Goal: Task Accomplishment & Management: Manage account settings

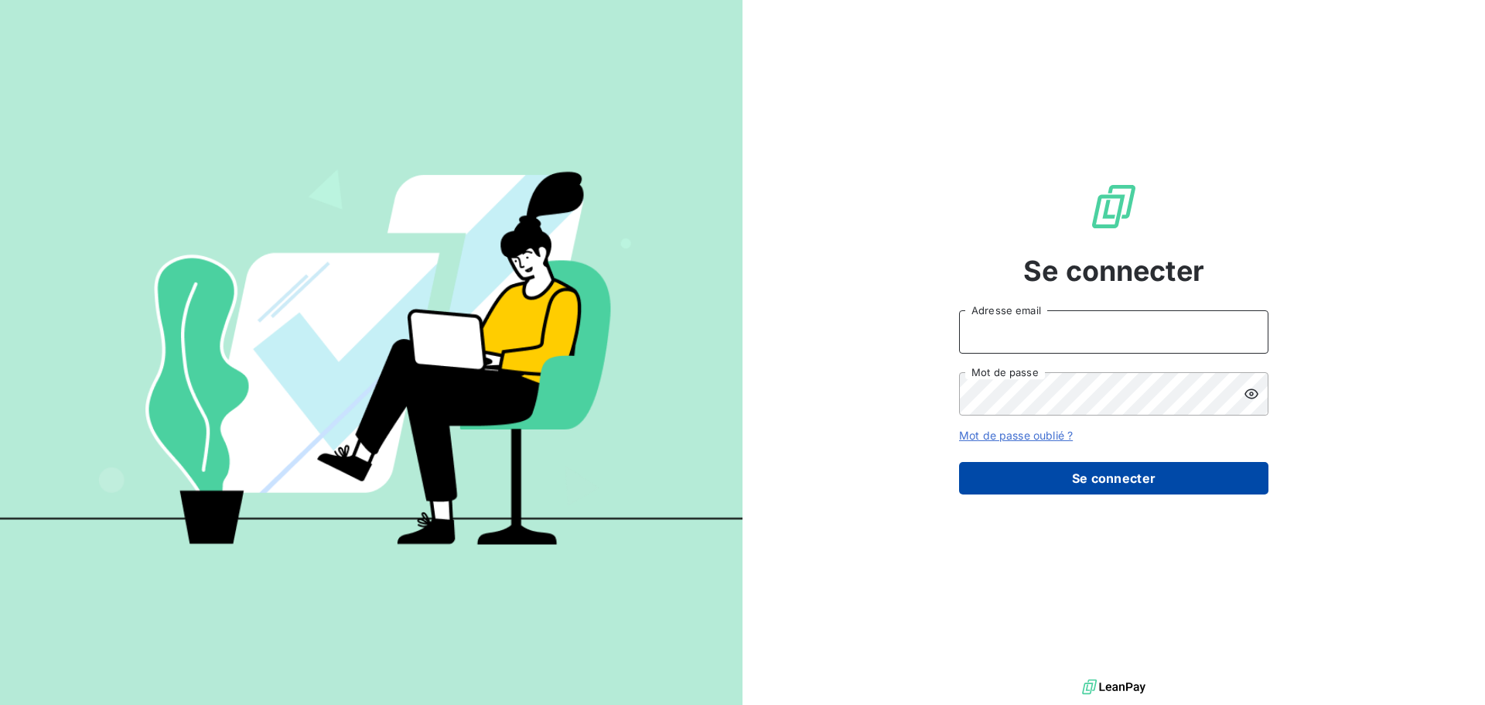
type input "[PERSON_NAME][EMAIL_ADDRESS][DOMAIN_NAME]"
click at [1102, 483] on button "Se connecter" at bounding box center [1113, 478] width 309 height 32
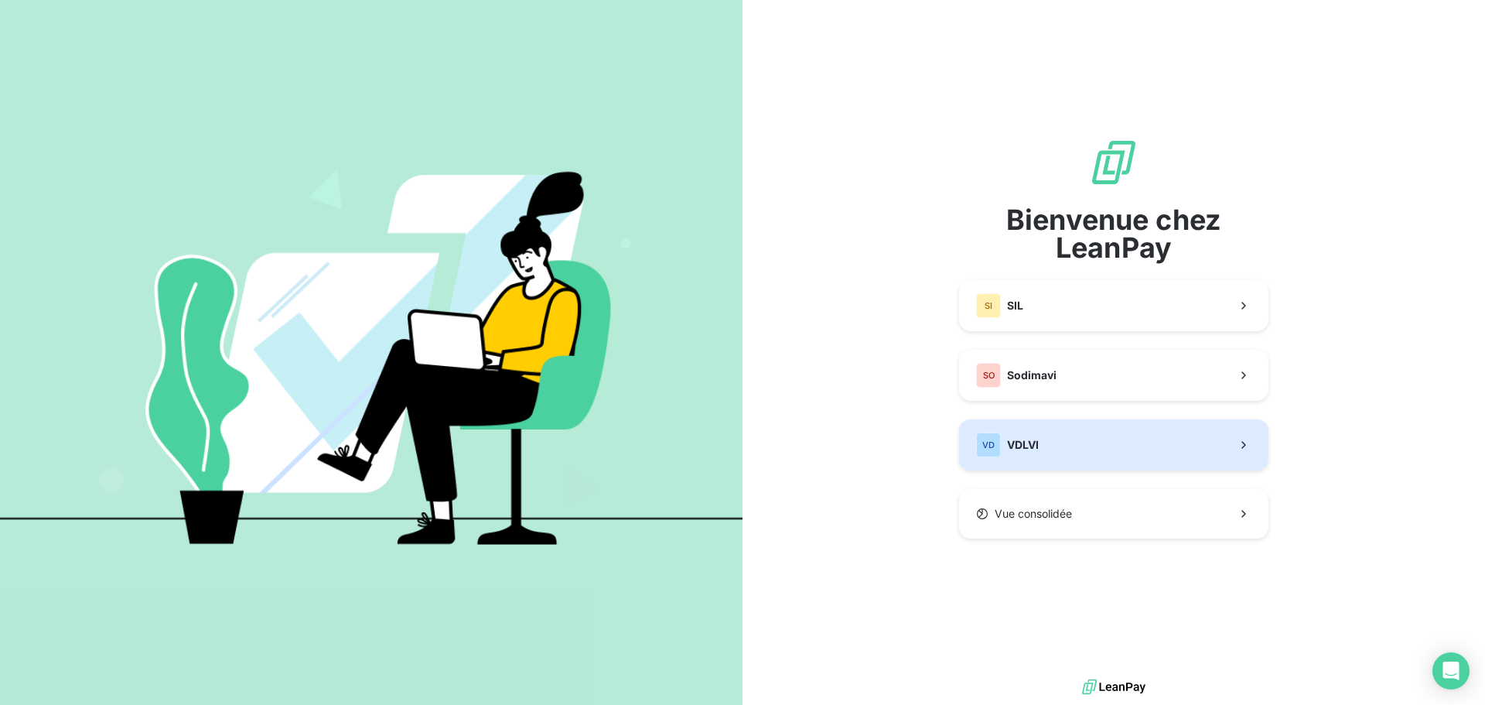
click at [1051, 449] on button "VD VDLVI" at bounding box center [1113, 444] width 309 height 51
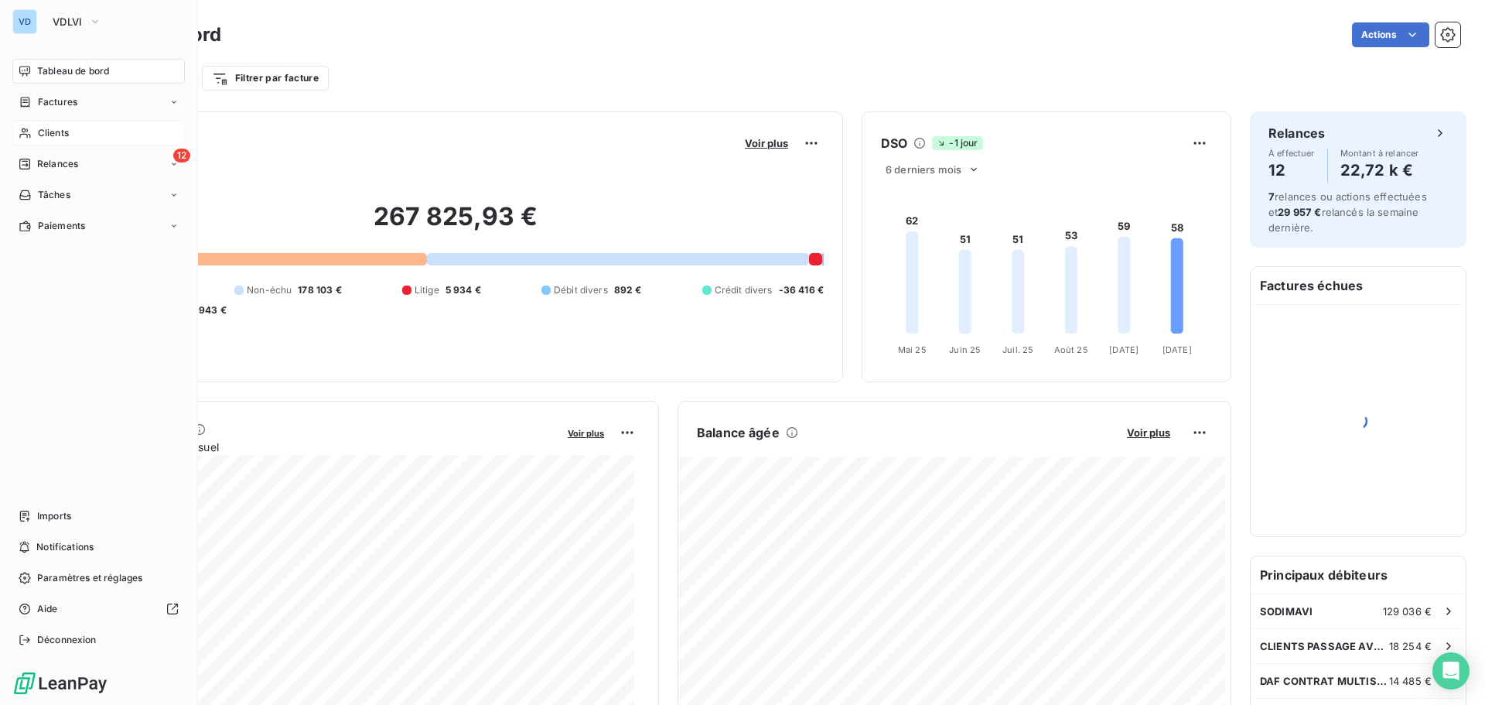
drag, startPoint x: 47, startPoint y: 131, endPoint x: 138, endPoint y: 129, distance: 90.5
click at [48, 131] on span "Clients" at bounding box center [53, 133] width 31 height 14
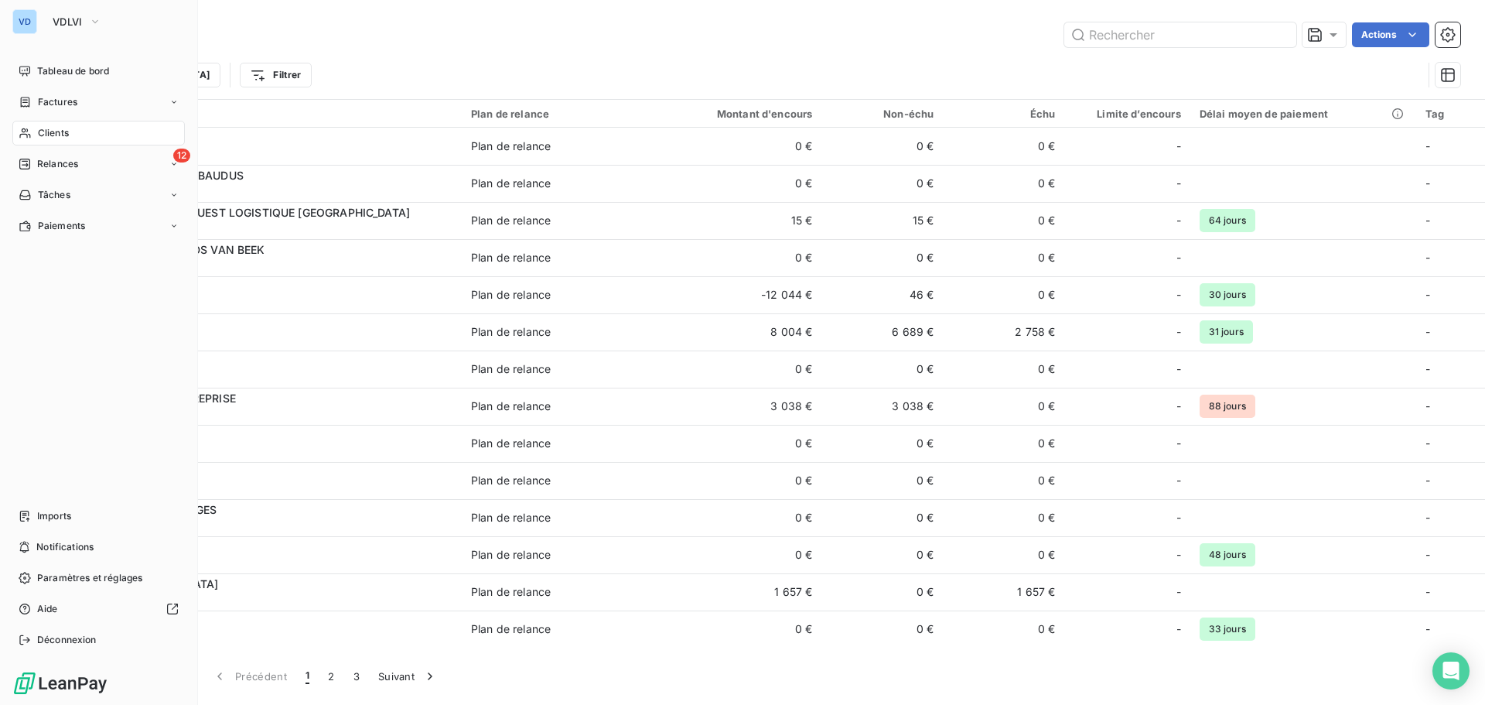
click at [38, 134] on span "Clients" at bounding box center [53, 133] width 31 height 14
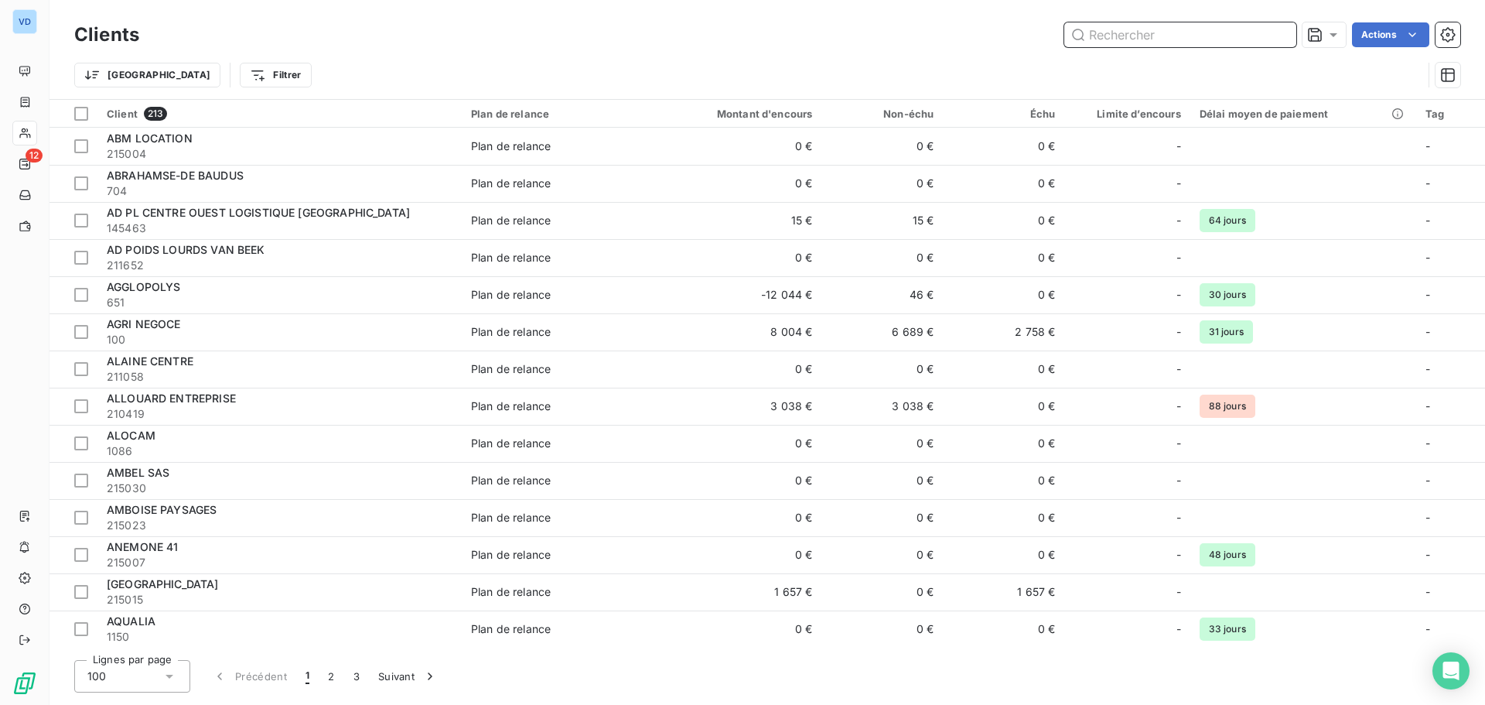
click at [1105, 40] on input "text" at bounding box center [1180, 34] width 232 height 25
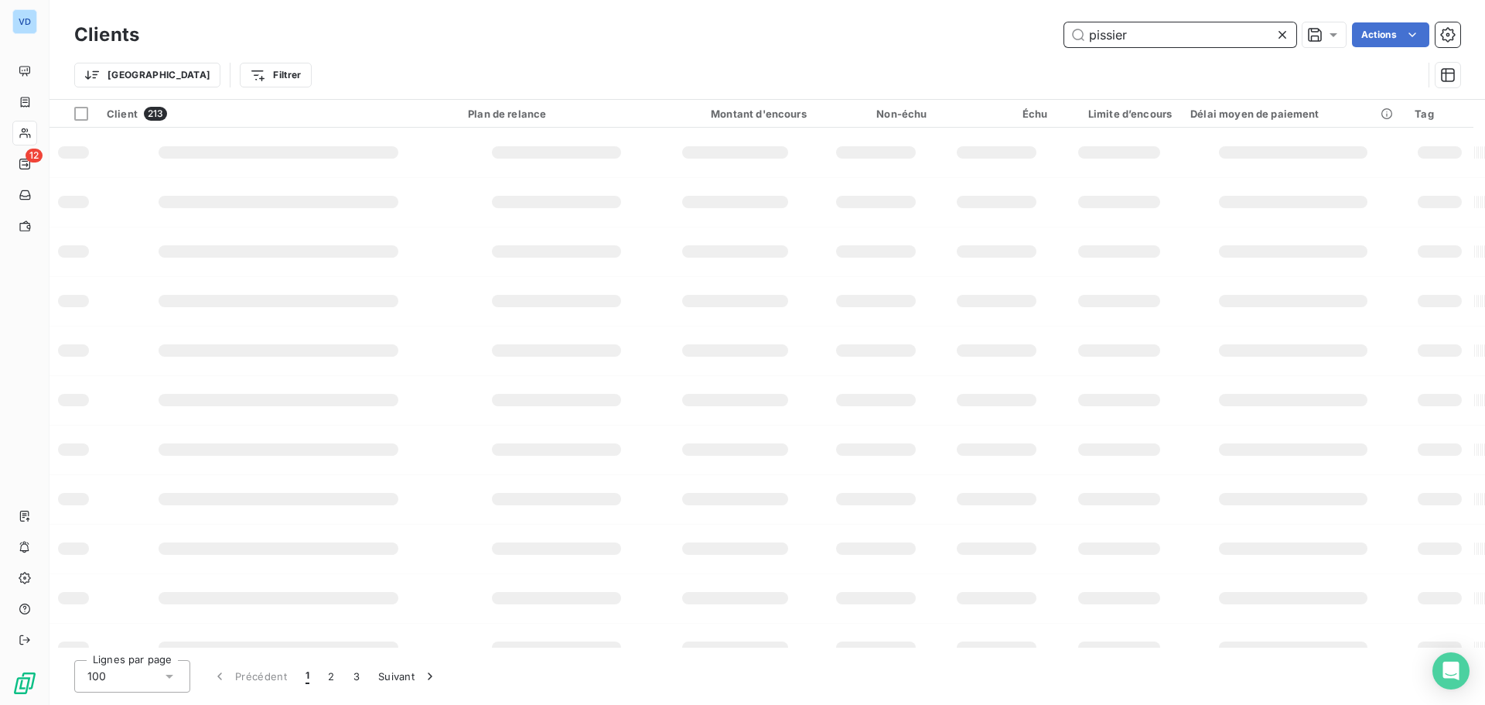
type input "pissier"
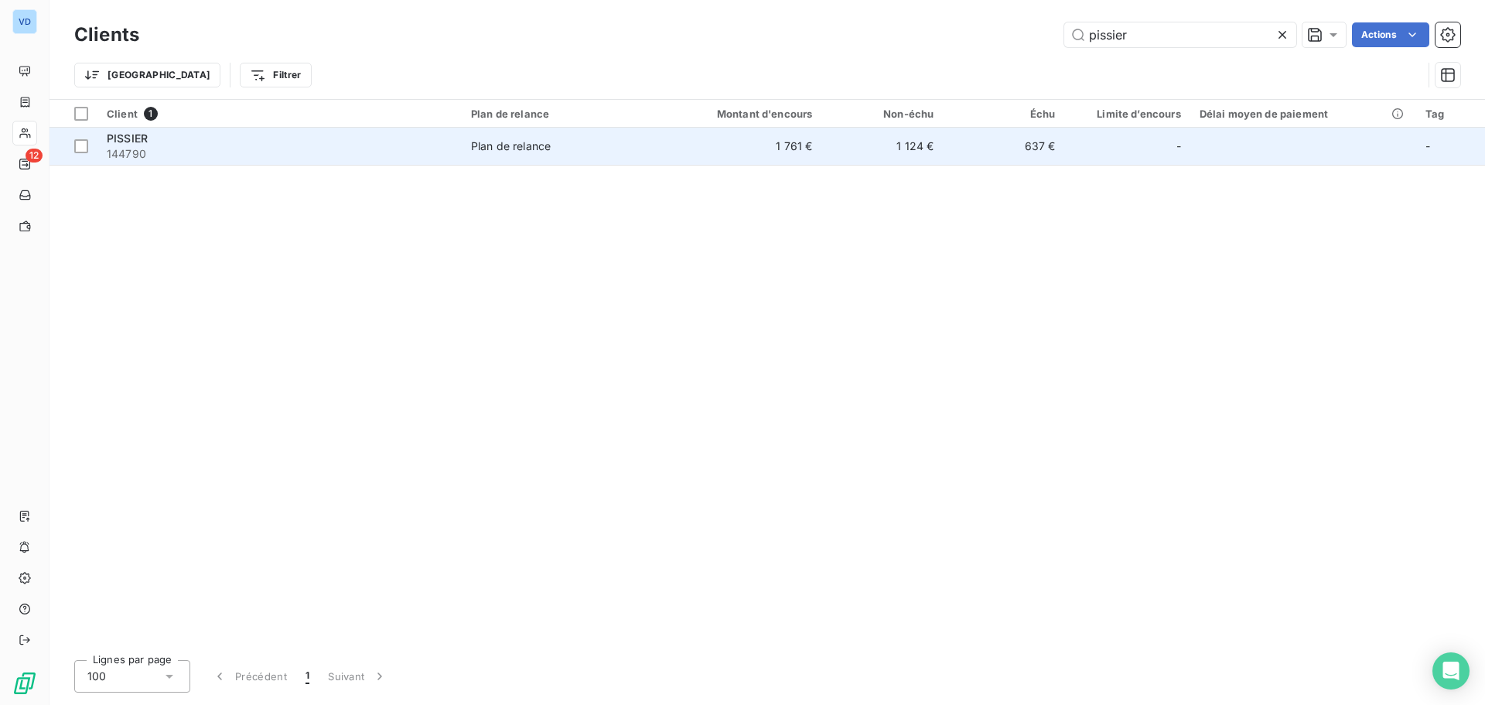
click at [134, 146] on span "144790" at bounding box center [280, 153] width 346 height 15
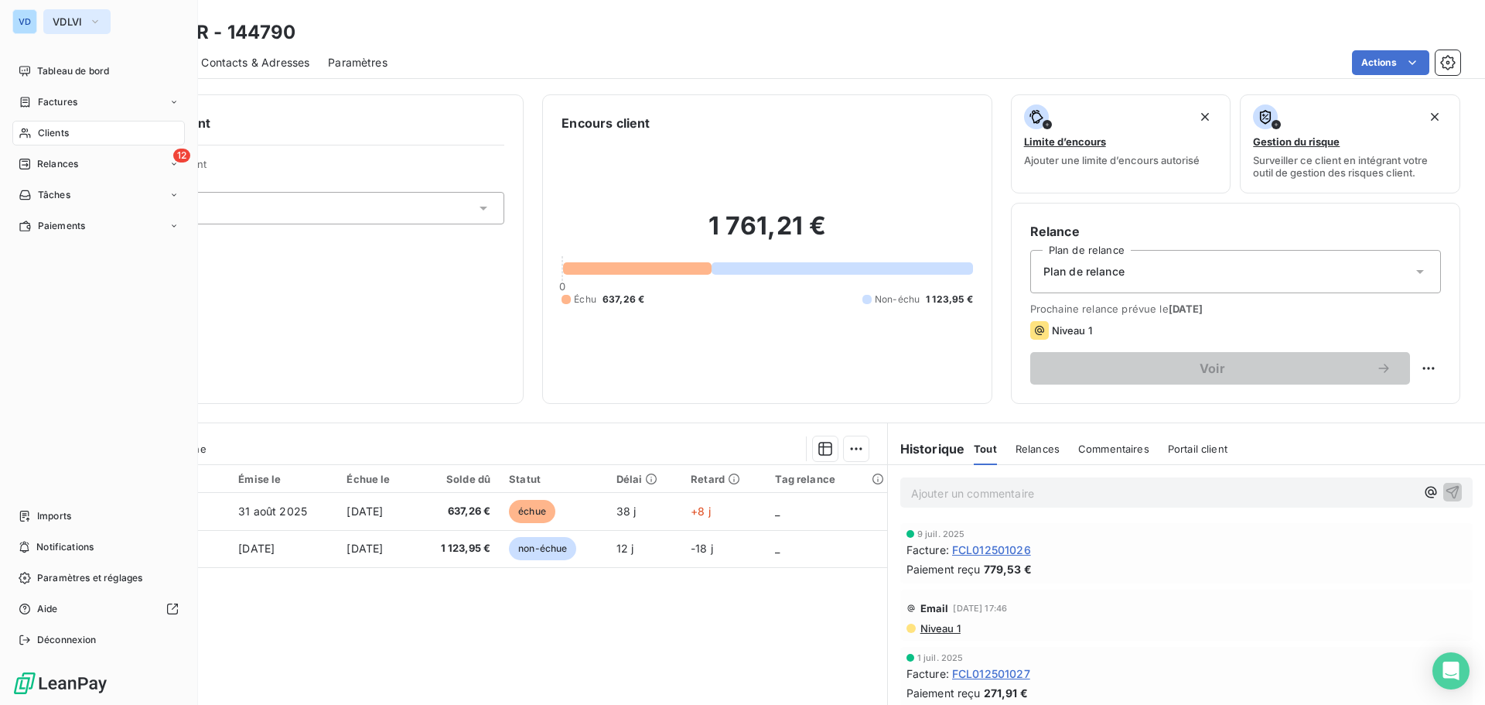
click at [48, 19] on button "VDLVI" at bounding box center [76, 21] width 67 height 25
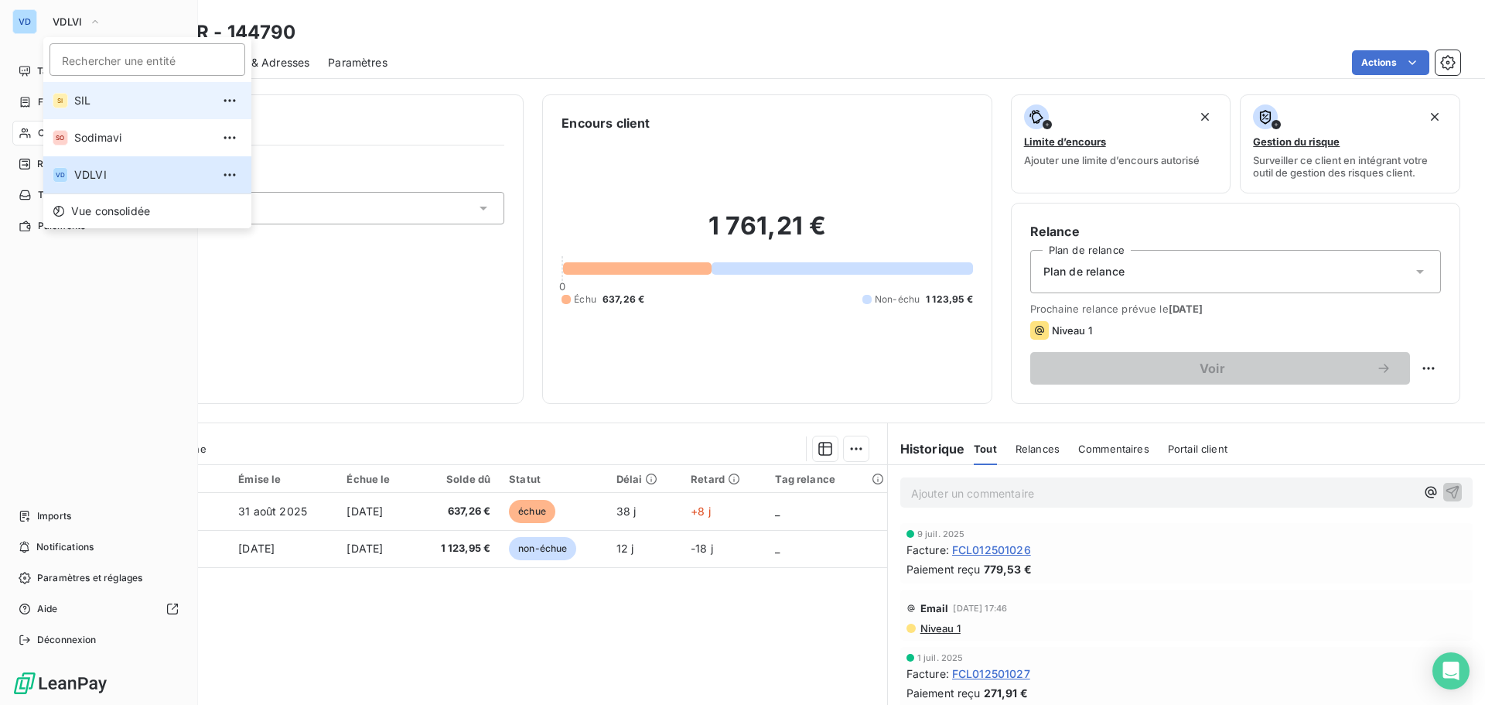
click at [85, 106] on span "SIL" at bounding box center [142, 100] width 137 height 15
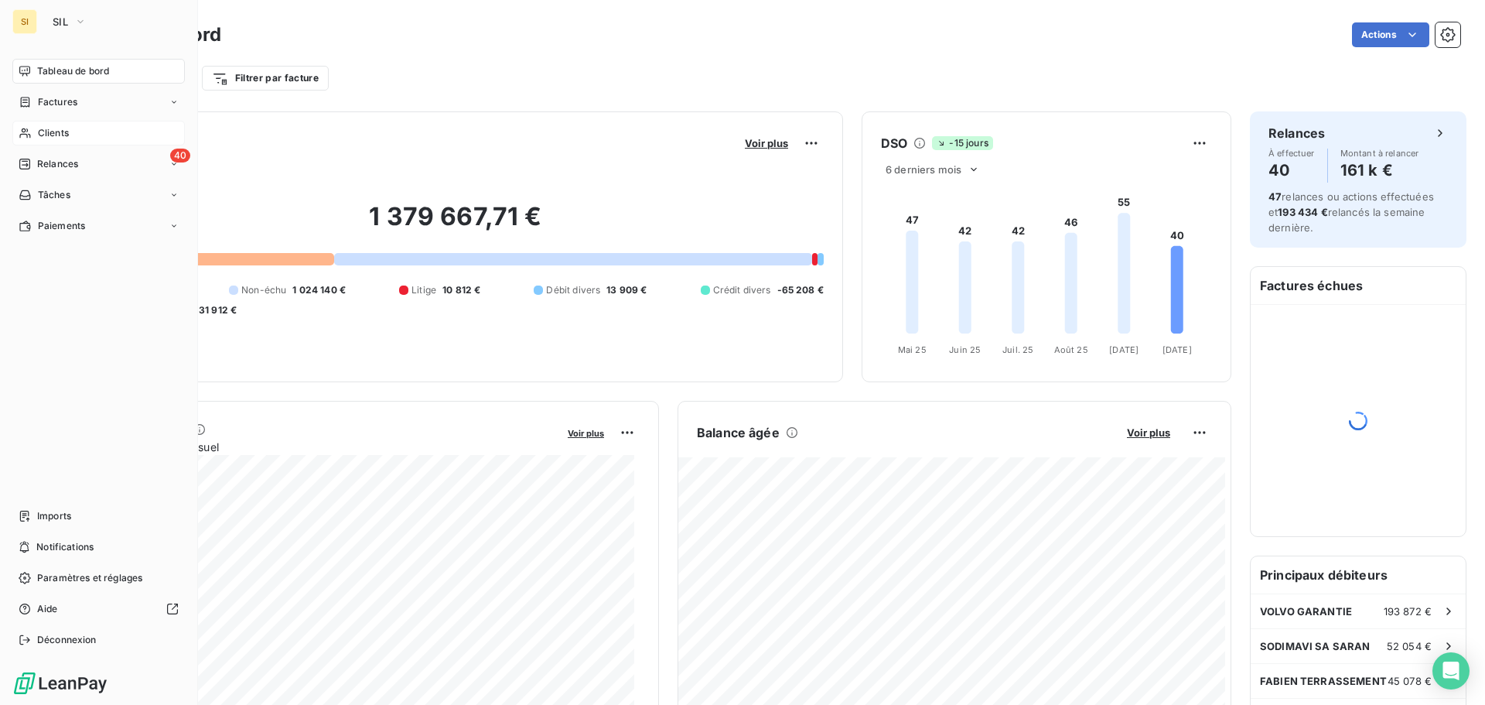
click at [45, 135] on span "Clients" at bounding box center [53, 133] width 31 height 14
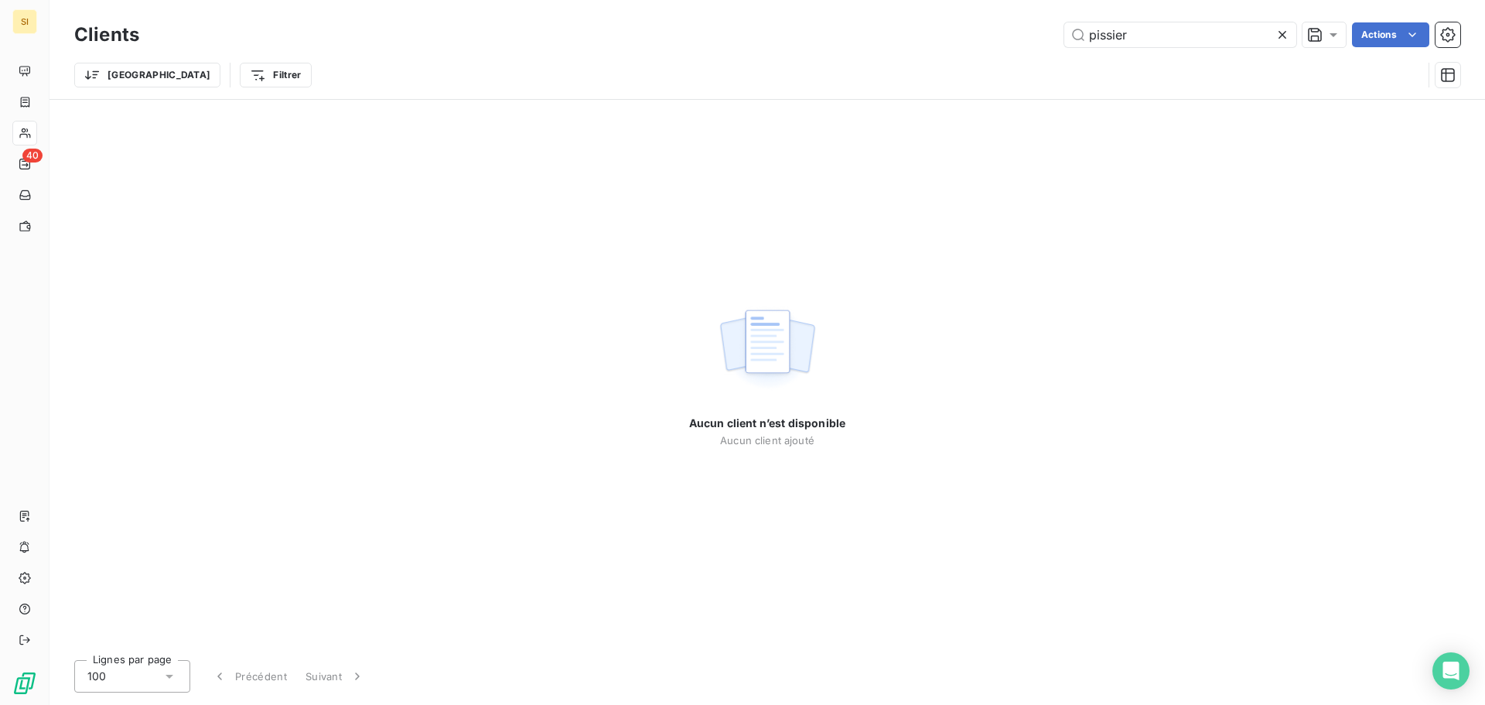
drag, startPoint x: 1139, startPoint y: 36, endPoint x: 998, endPoint y: 16, distance: 142.2
click at [998, 26] on div "pissier Actions" at bounding box center [809, 34] width 1303 height 25
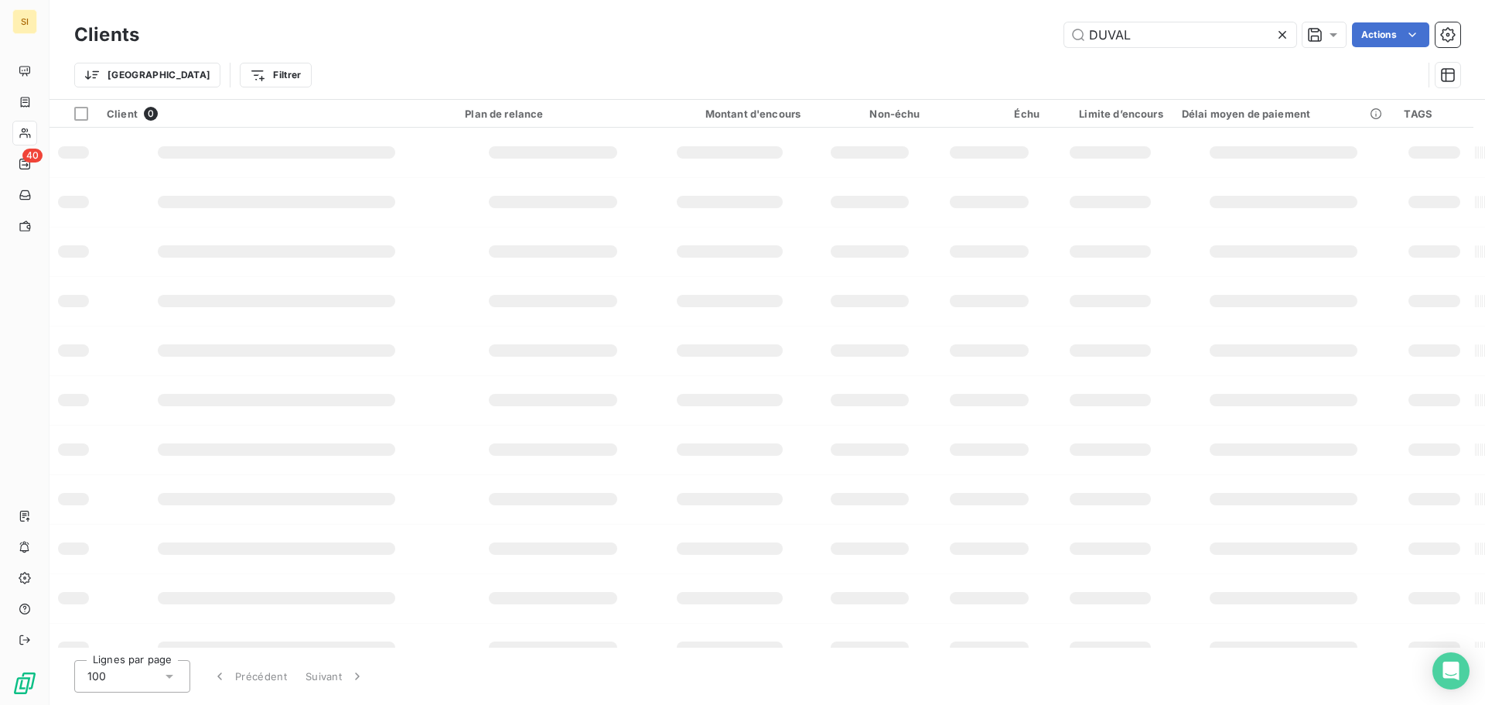
type input "DUVAL"
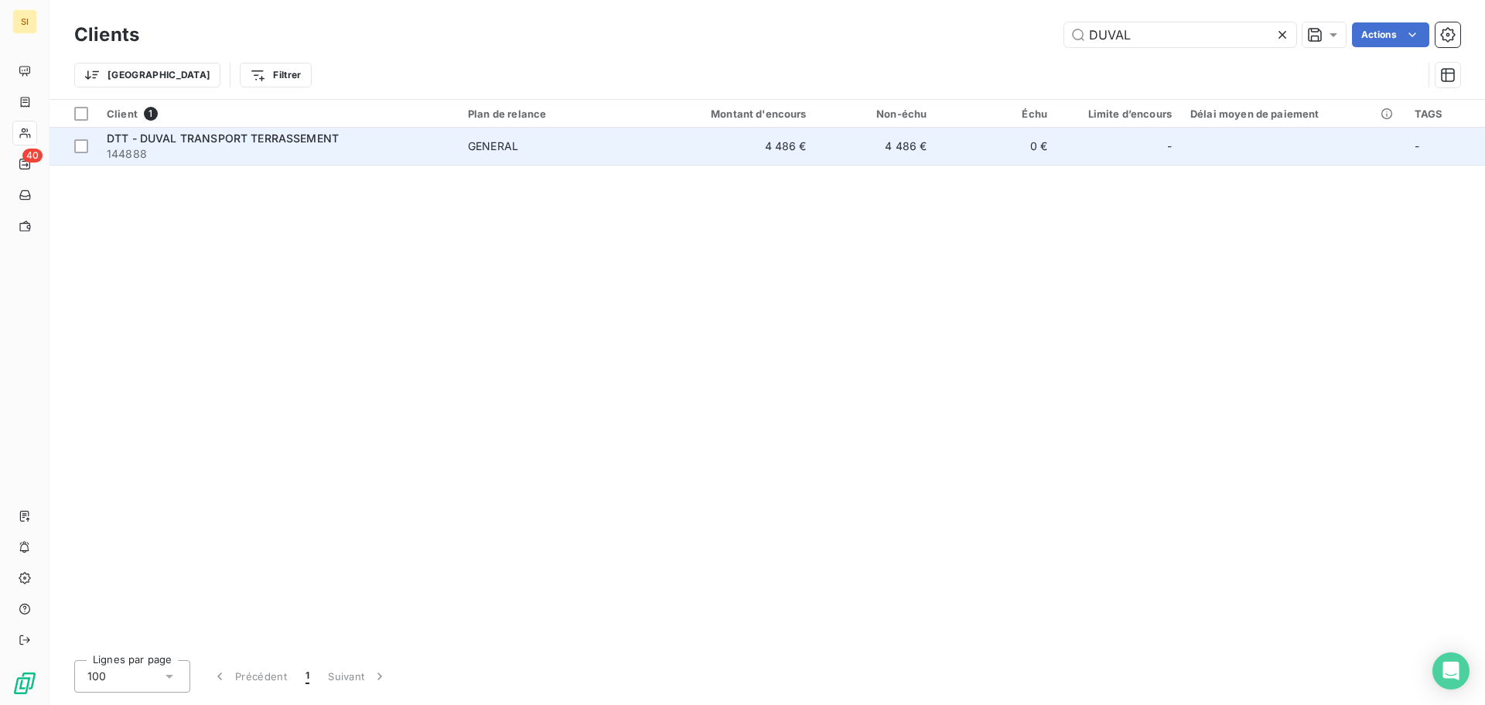
click at [252, 138] on span "DTT - DUVAL TRANSPORT TERRASSEMENT" at bounding box center [223, 138] width 232 height 13
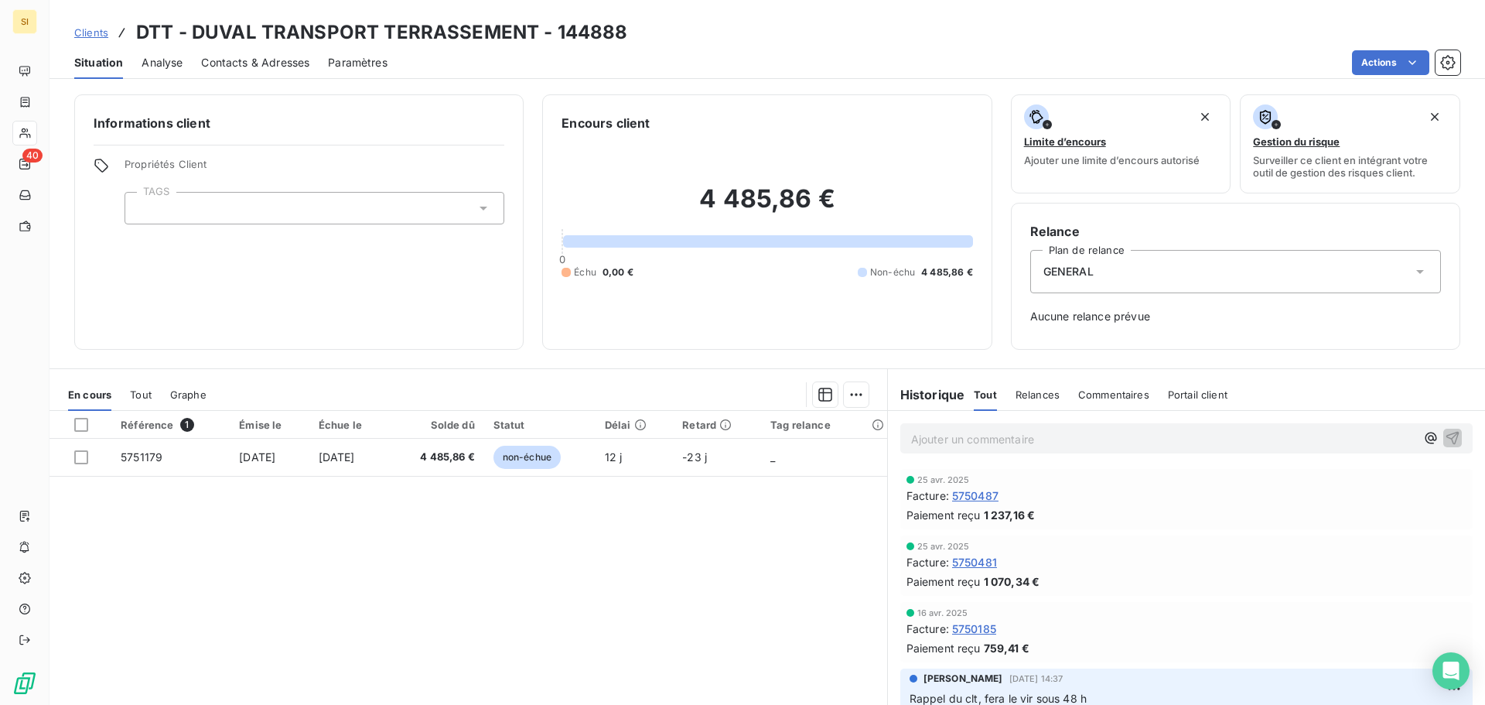
click at [768, 42] on div "Clients DTT - DUVAL TRANSPORT TERRASSEMENT - 144888" at bounding box center [768, 33] width 1436 height 28
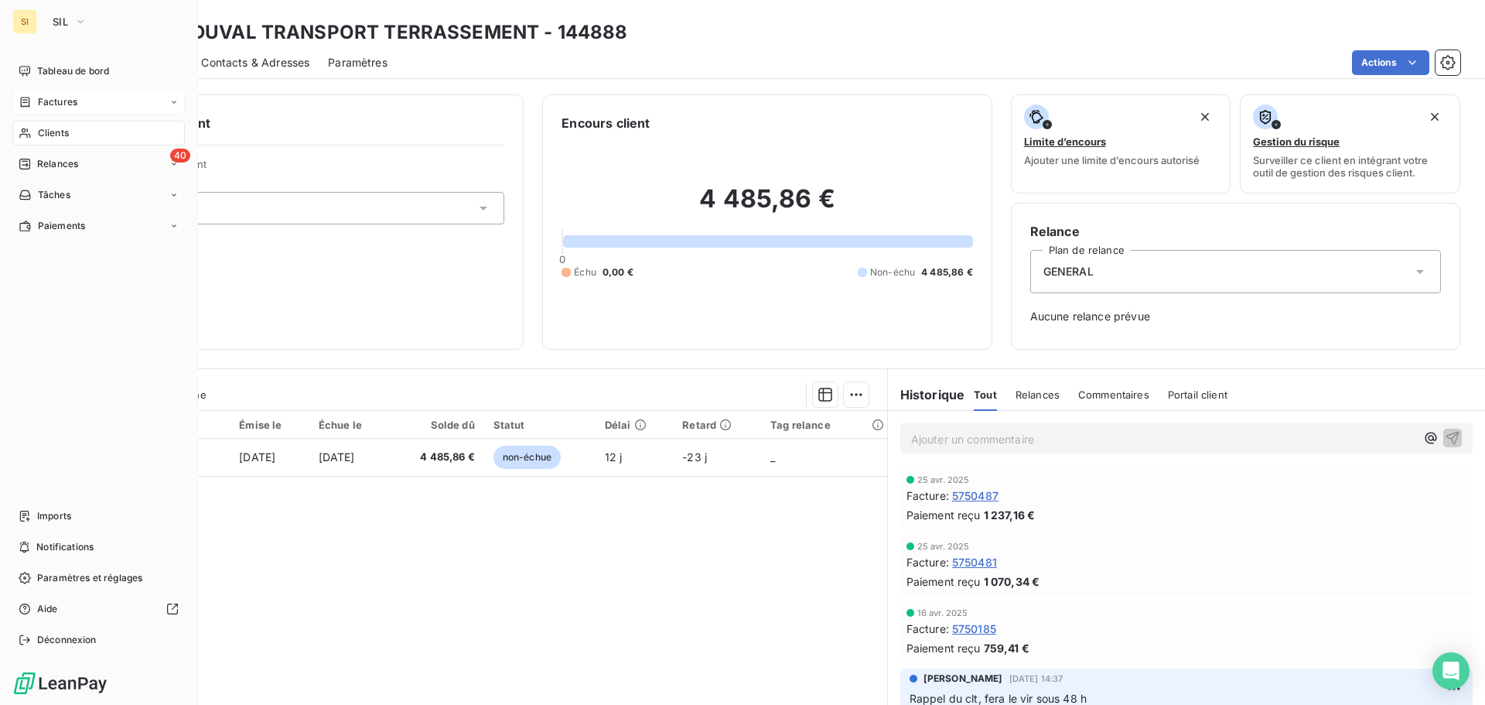
click at [57, 94] on div "Factures" at bounding box center [98, 102] width 173 height 25
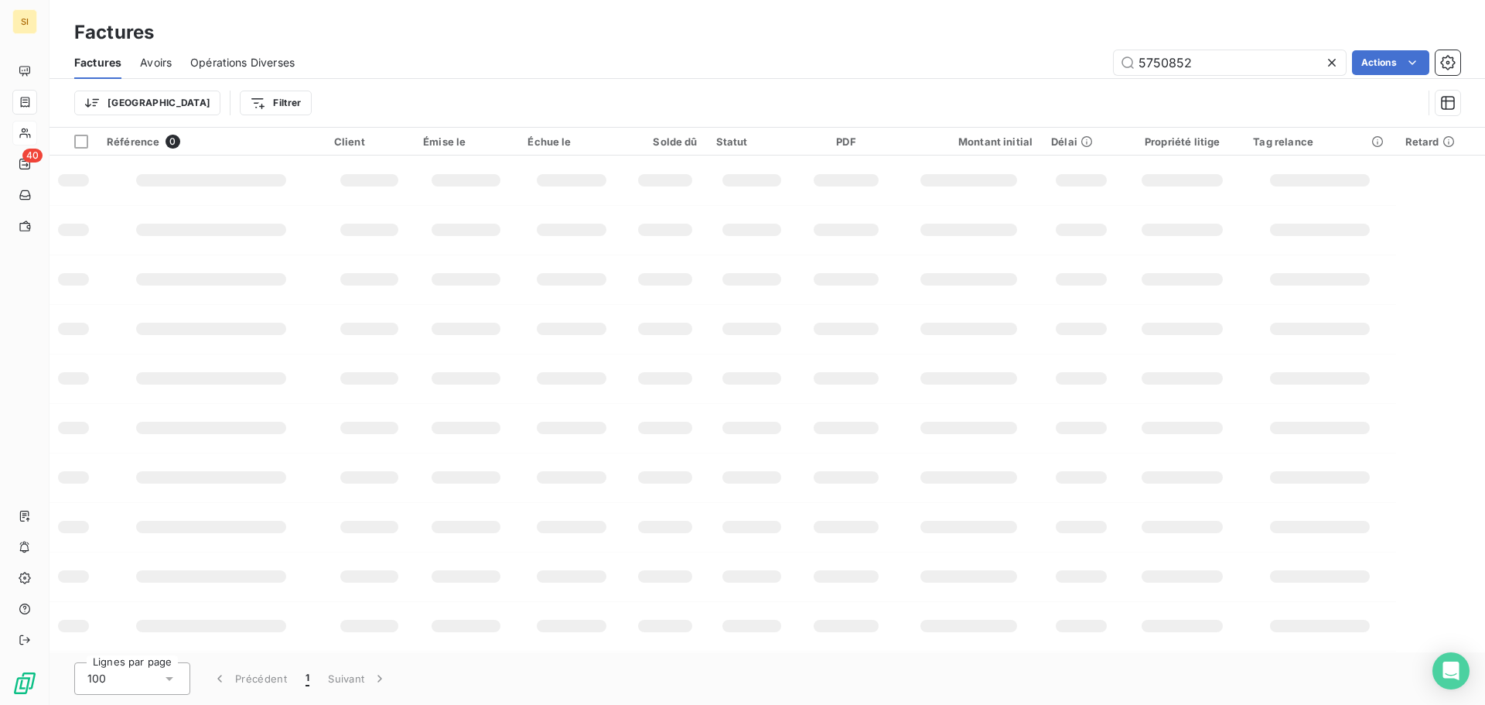
drag, startPoint x: 1136, startPoint y: 55, endPoint x: 1073, endPoint y: 46, distance: 64.0
click at [1074, 47] on div "Factures Avoirs Opérations Diverses 5750852 Actions" at bounding box center [768, 62] width 1436 height 32
type input "5950651"
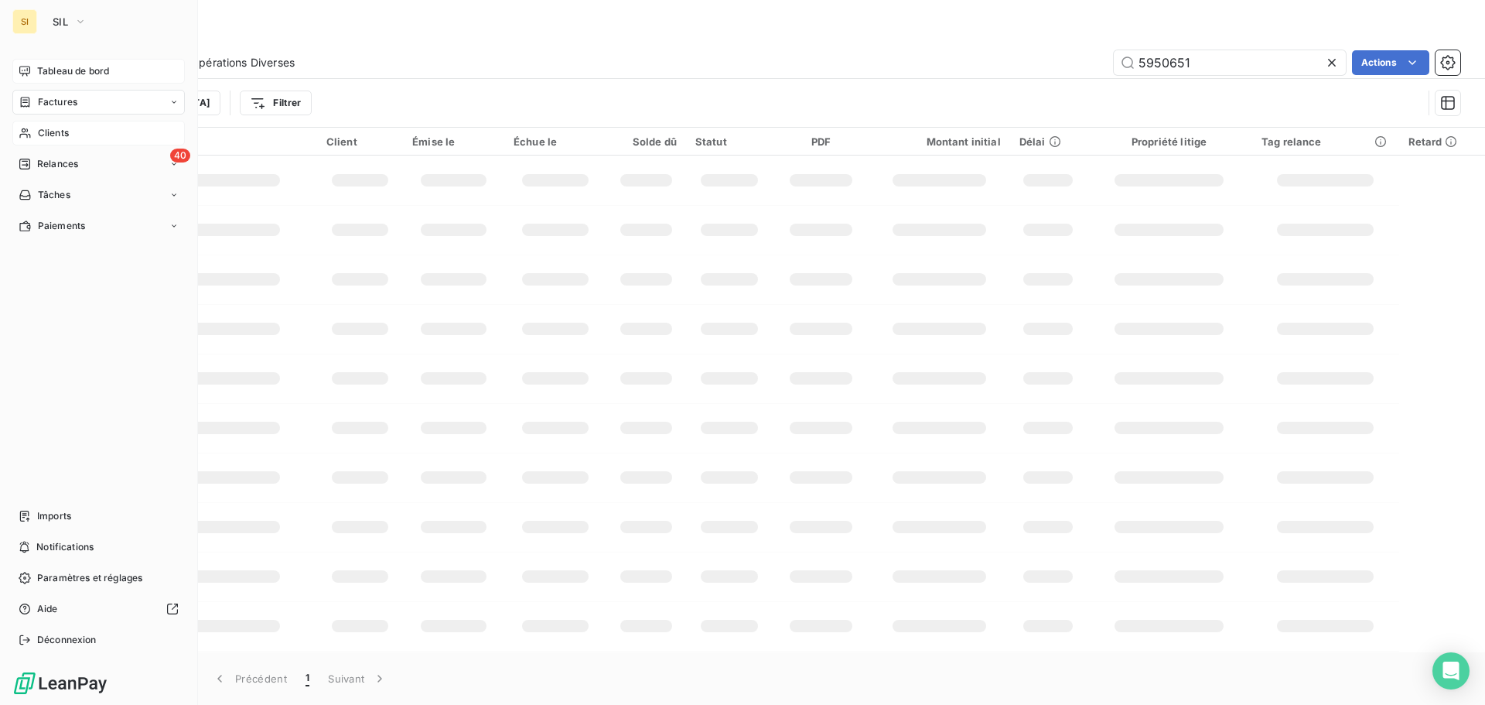
click at [56, 71] on span "Tableau de bord" at bounding box center [73, 71] width 72 height 14
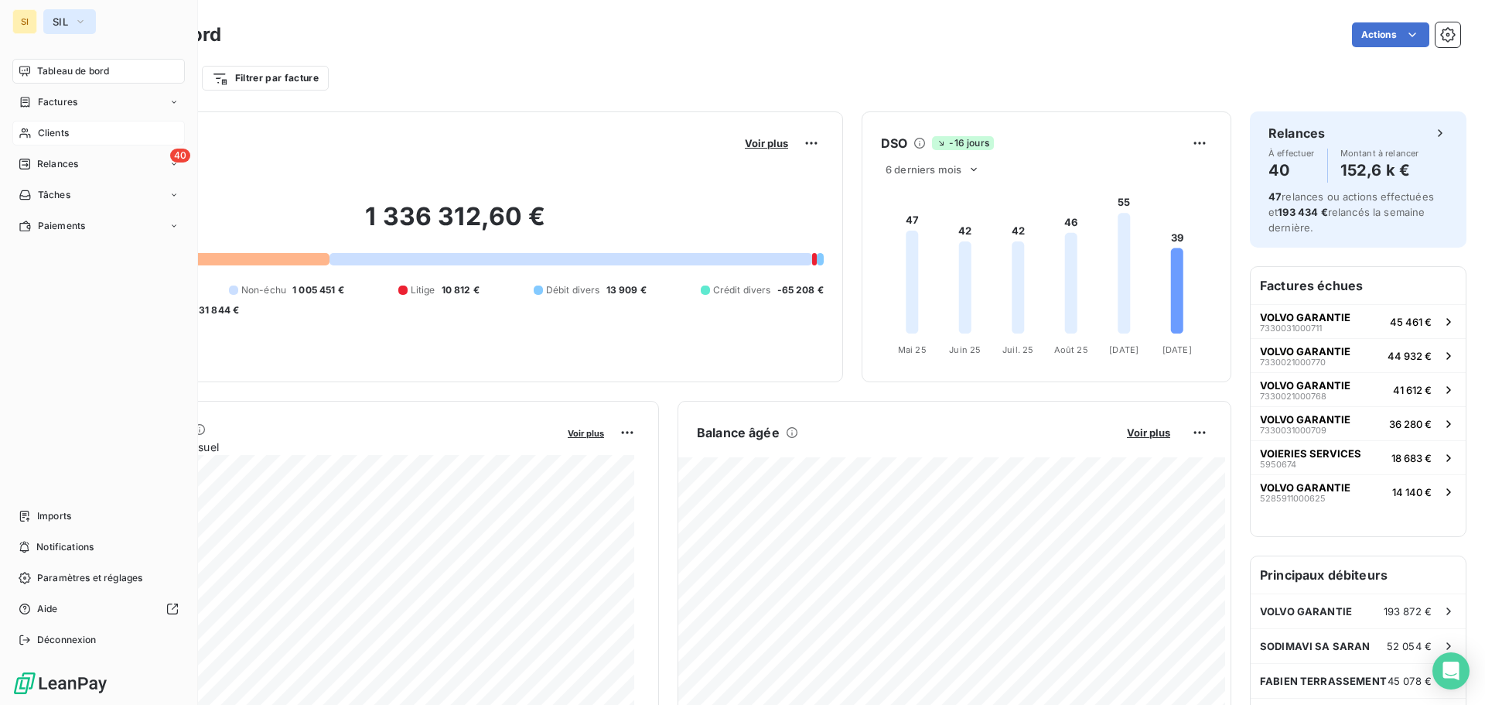
click at [75, 17] on icon "button" at bounding box center [80, 21] width 12 height 15
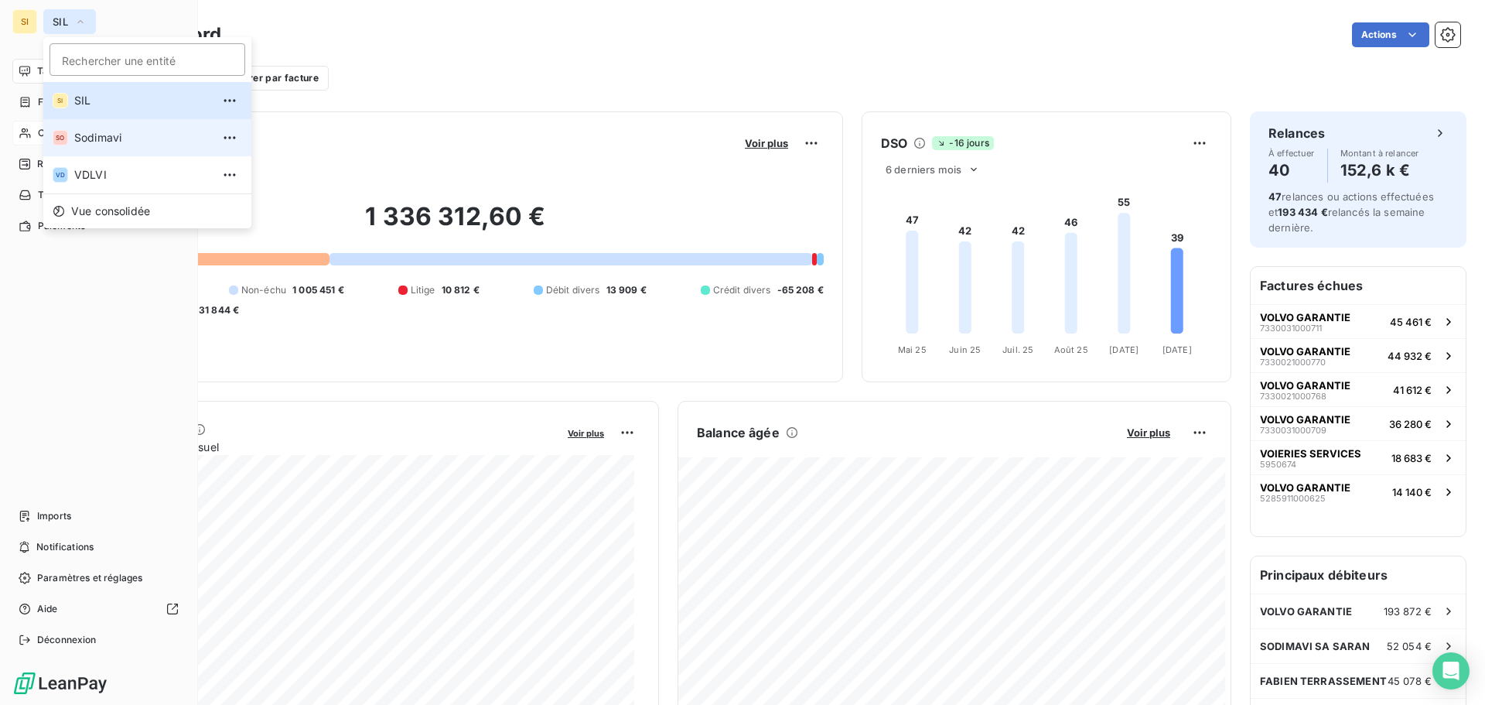
click at [92, 129] on li "SO Sodimavi" at bounding box center [147, 137] width 208 height 37
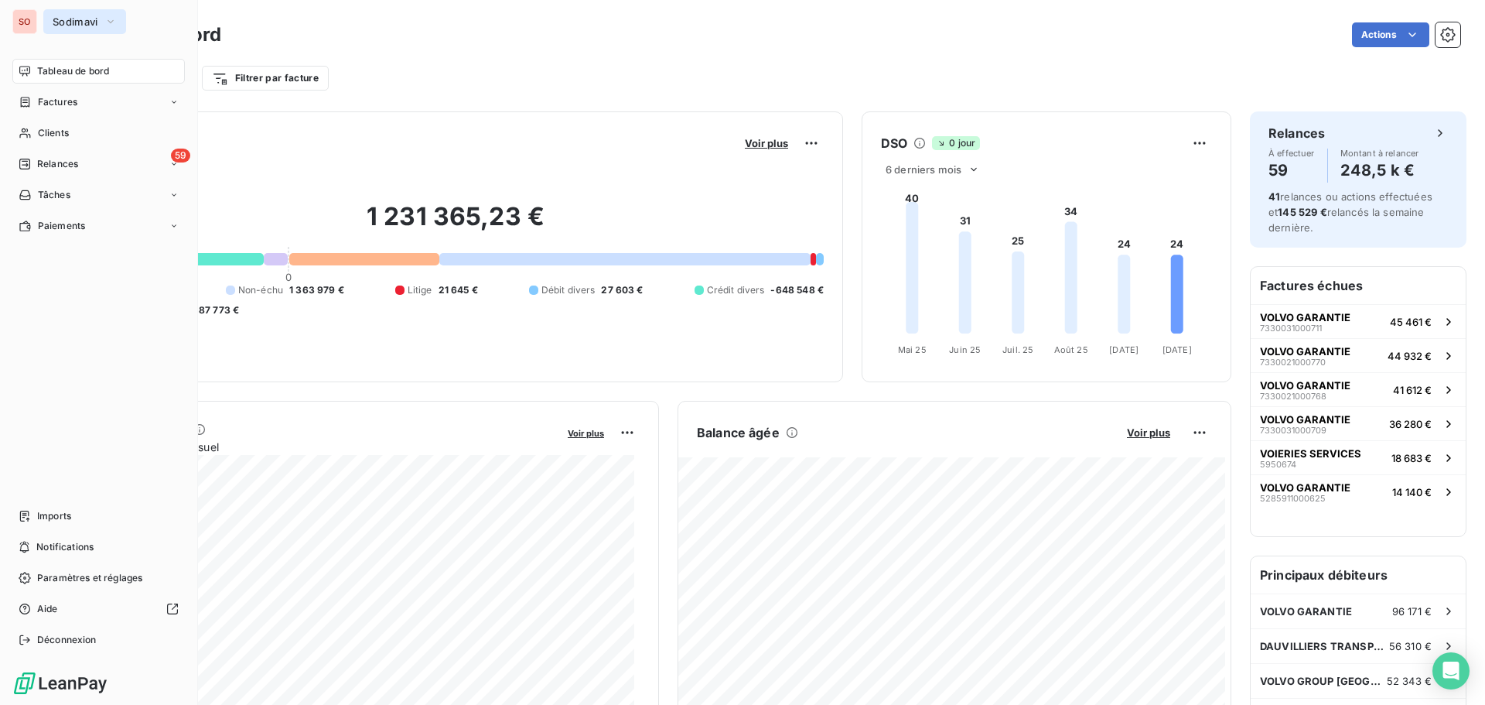
click at [60, 15] on button "Sodimavi" at bounding box center [84, 21] width 83 height 25
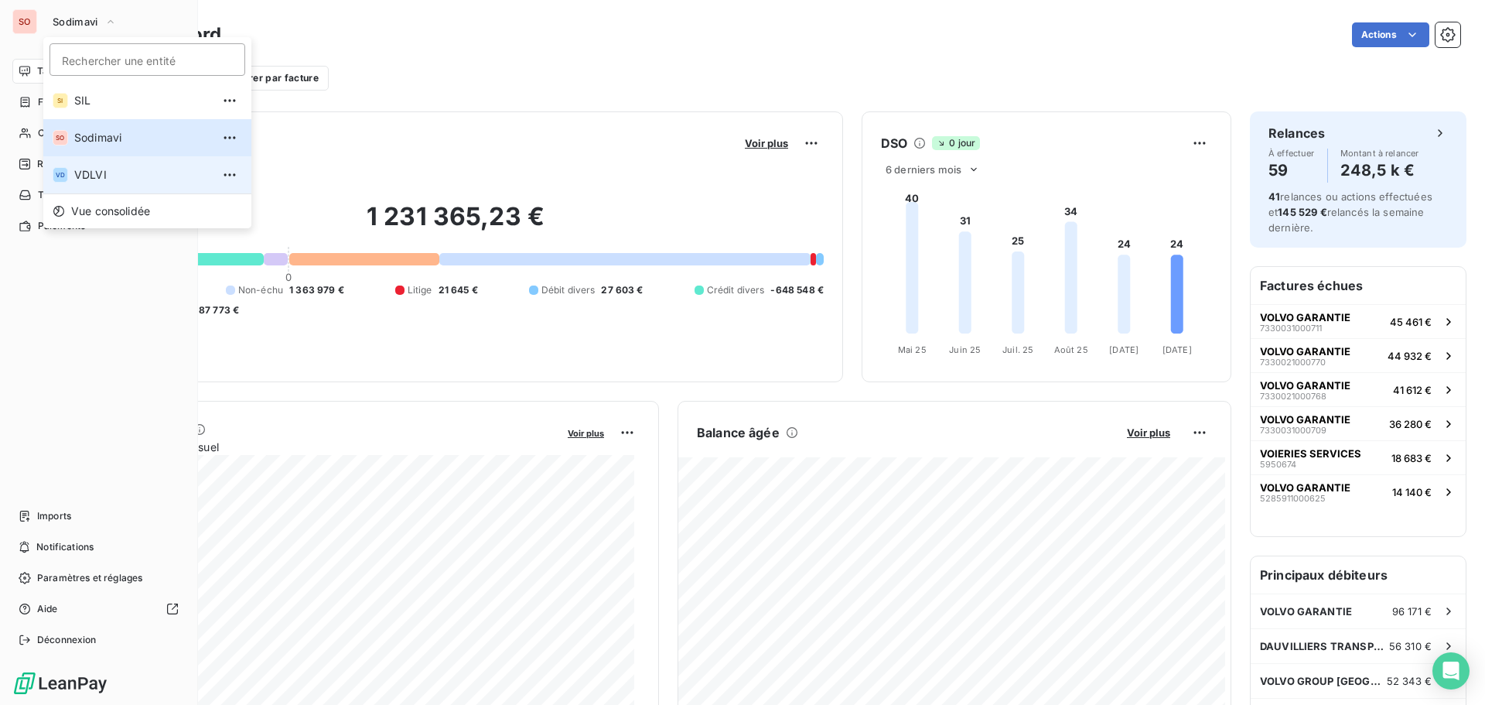
click at [85, 173] on span "VDLVI" at bounding box center [142, 174] width 137 height 15
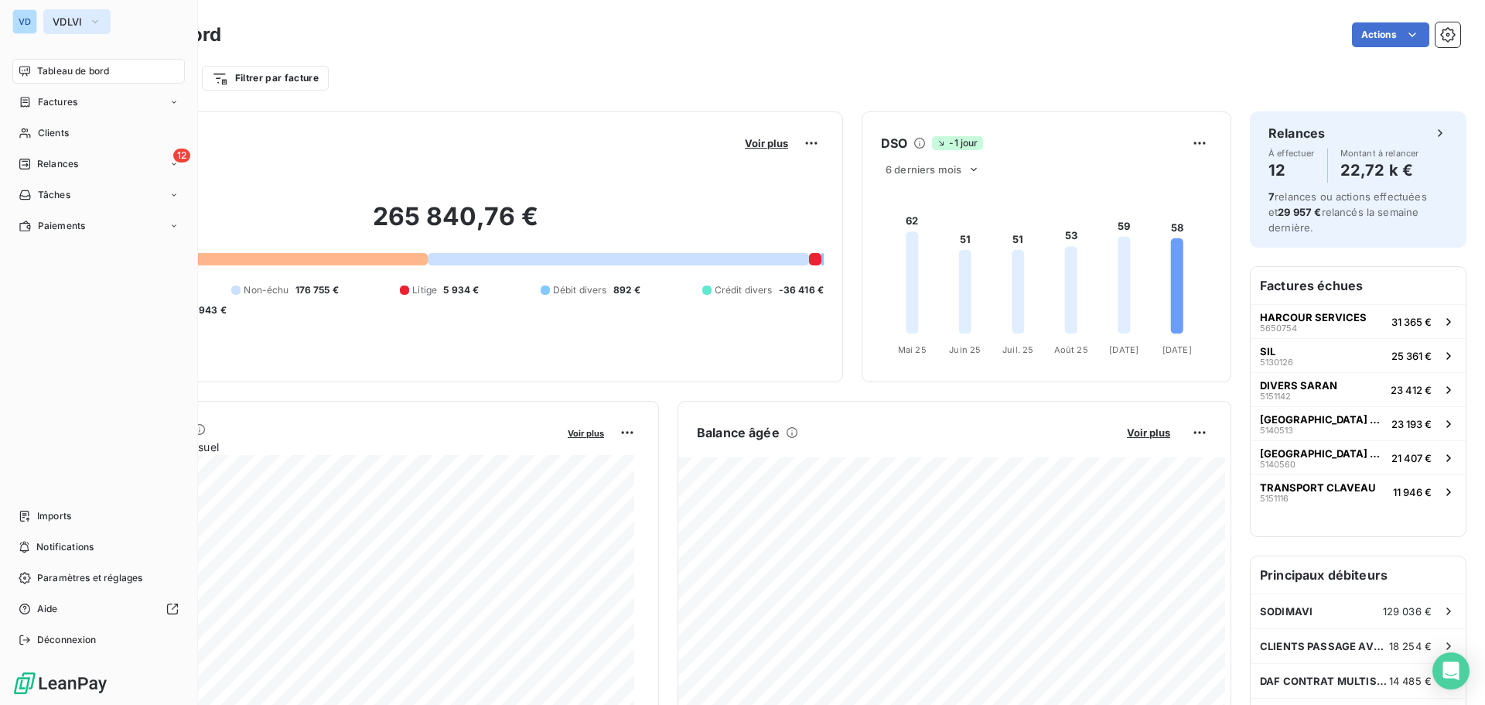
click at [68, 22] on span "VDLVI" at bounding box center [68, 21] width 30 height 12
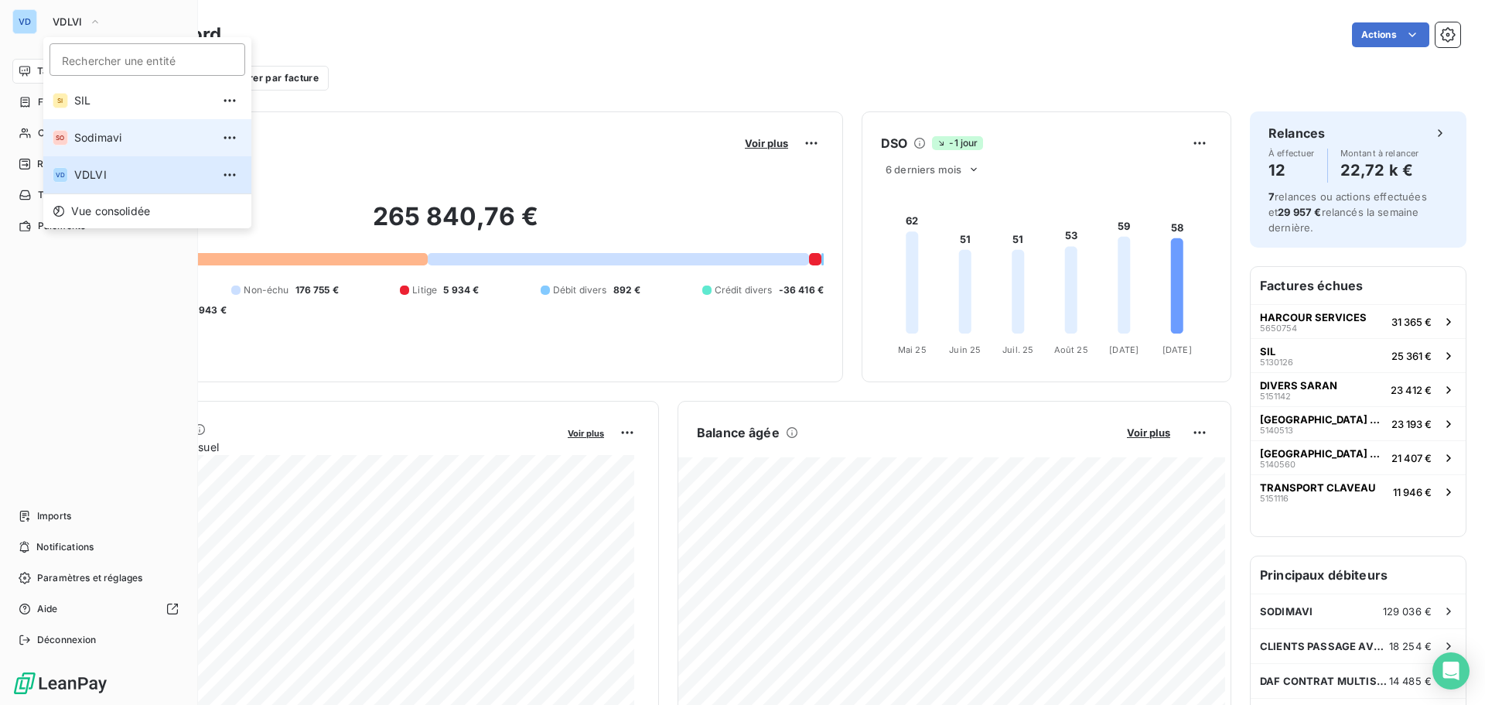
click at [107, 139] on span "Sodimavi" at bounding box center [142, 137] width 137 height 15
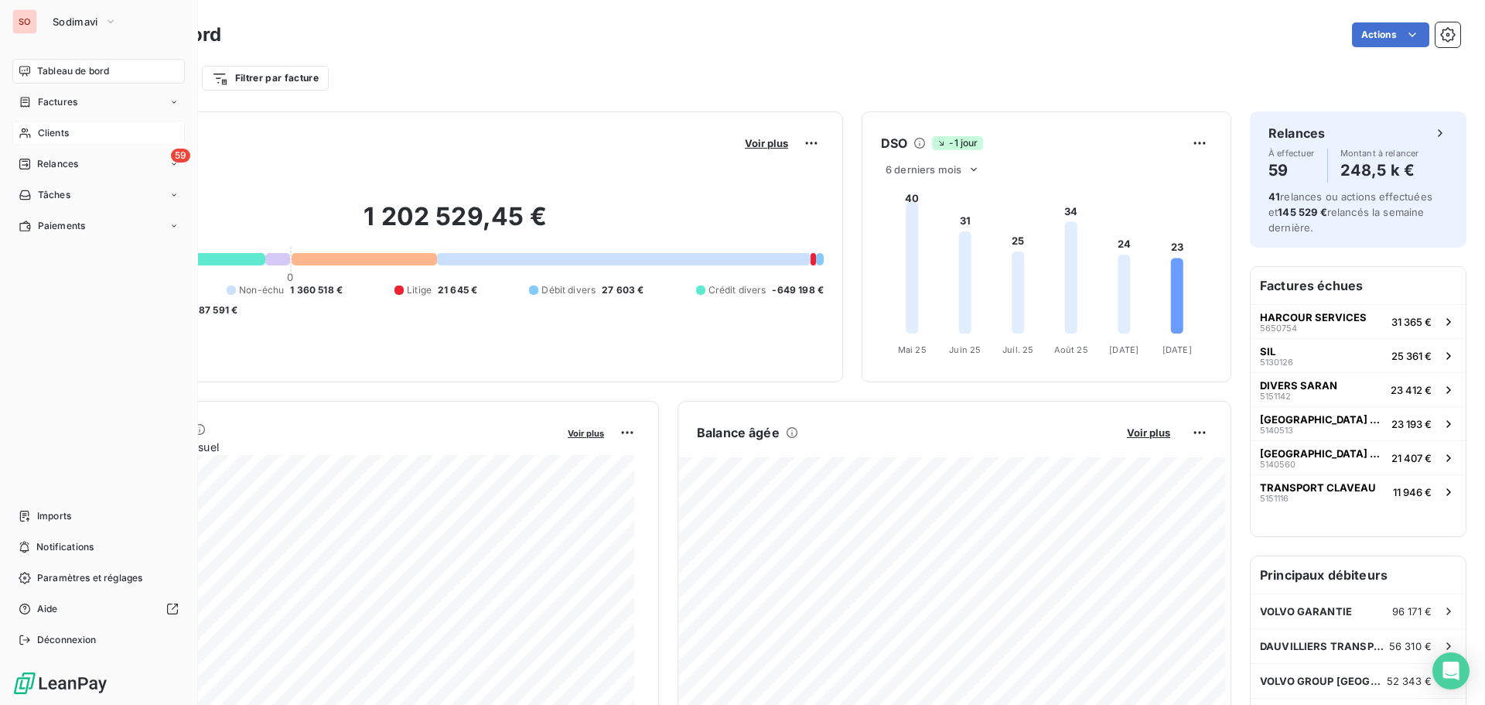
click at [54, 132] on span "Clients" at bounding box center [53, 133] width 31 height 14
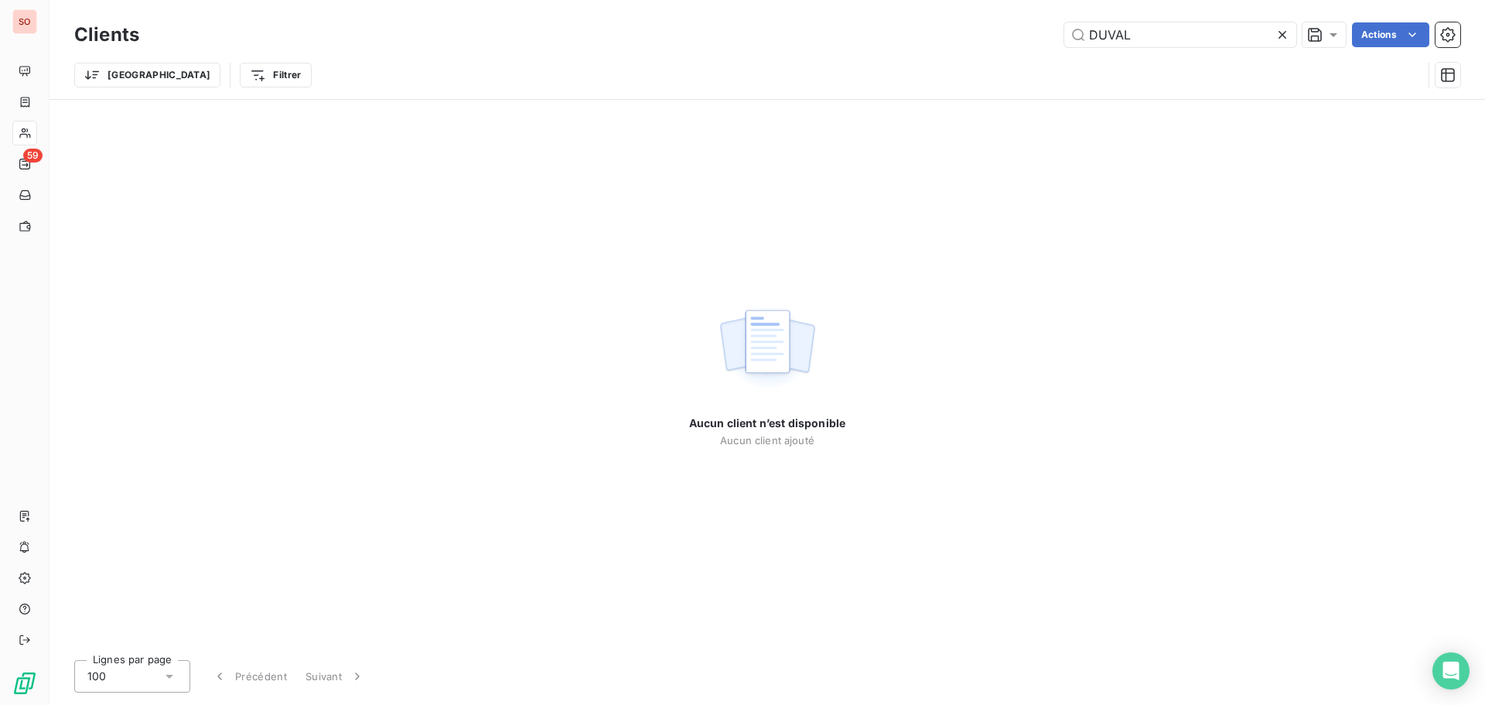
drag, startPoint x: 1167, startPoint y: 37, endPoint x: 977, endPoint y: 19, distance: 190.4
click at [977, 20] on div "Clients DUVAL Actions" at bounding box center [767, 35] width 1386 height 32
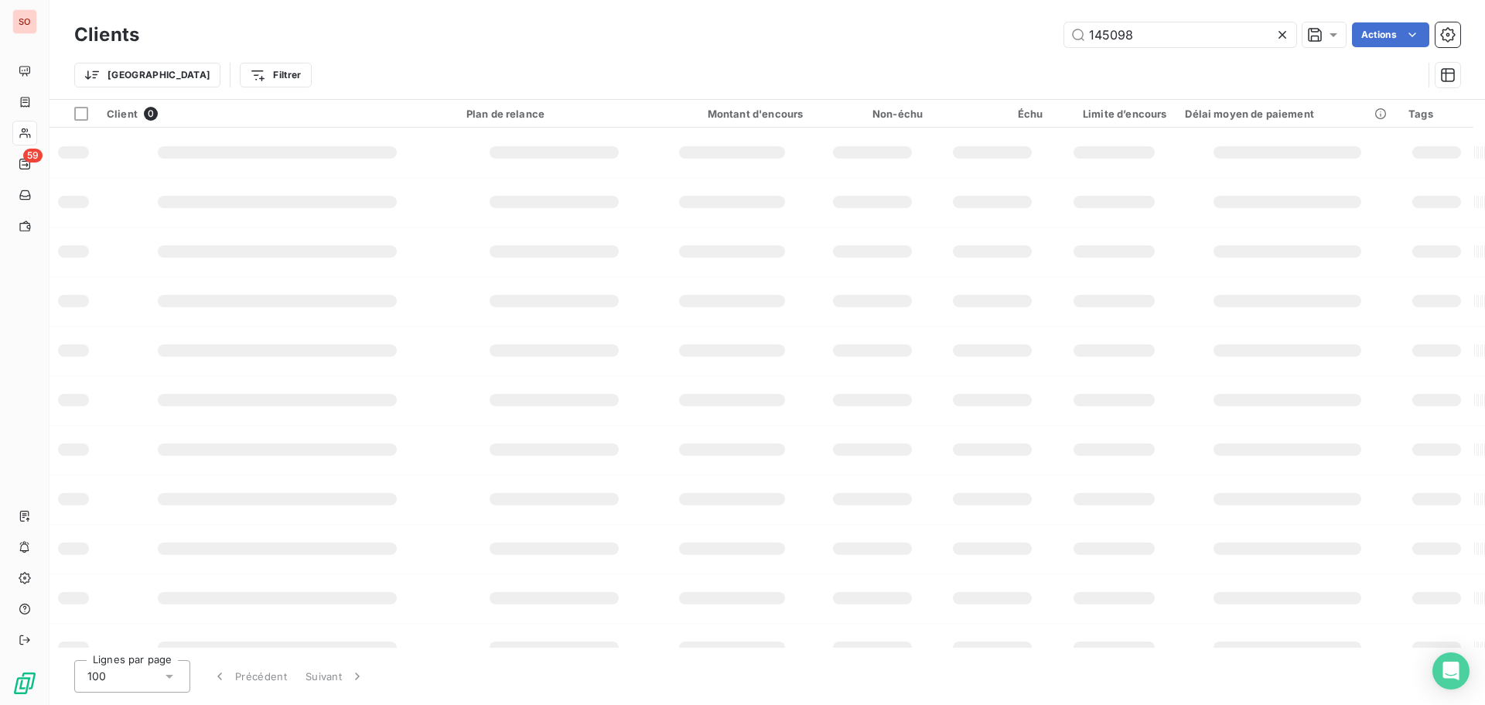
type input "145098"
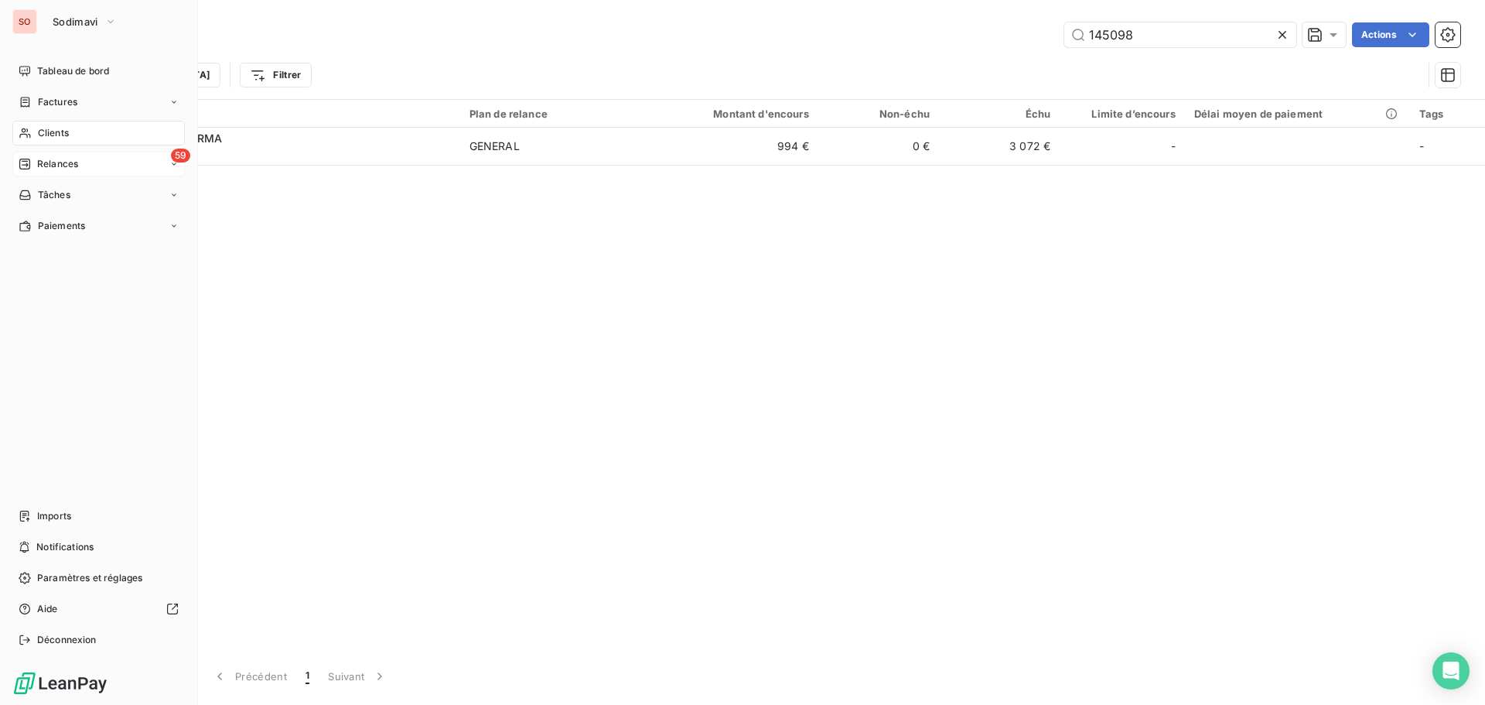
click at [51, 159] on span "Relances" at bounding box center [57, 164] width 41 height 14
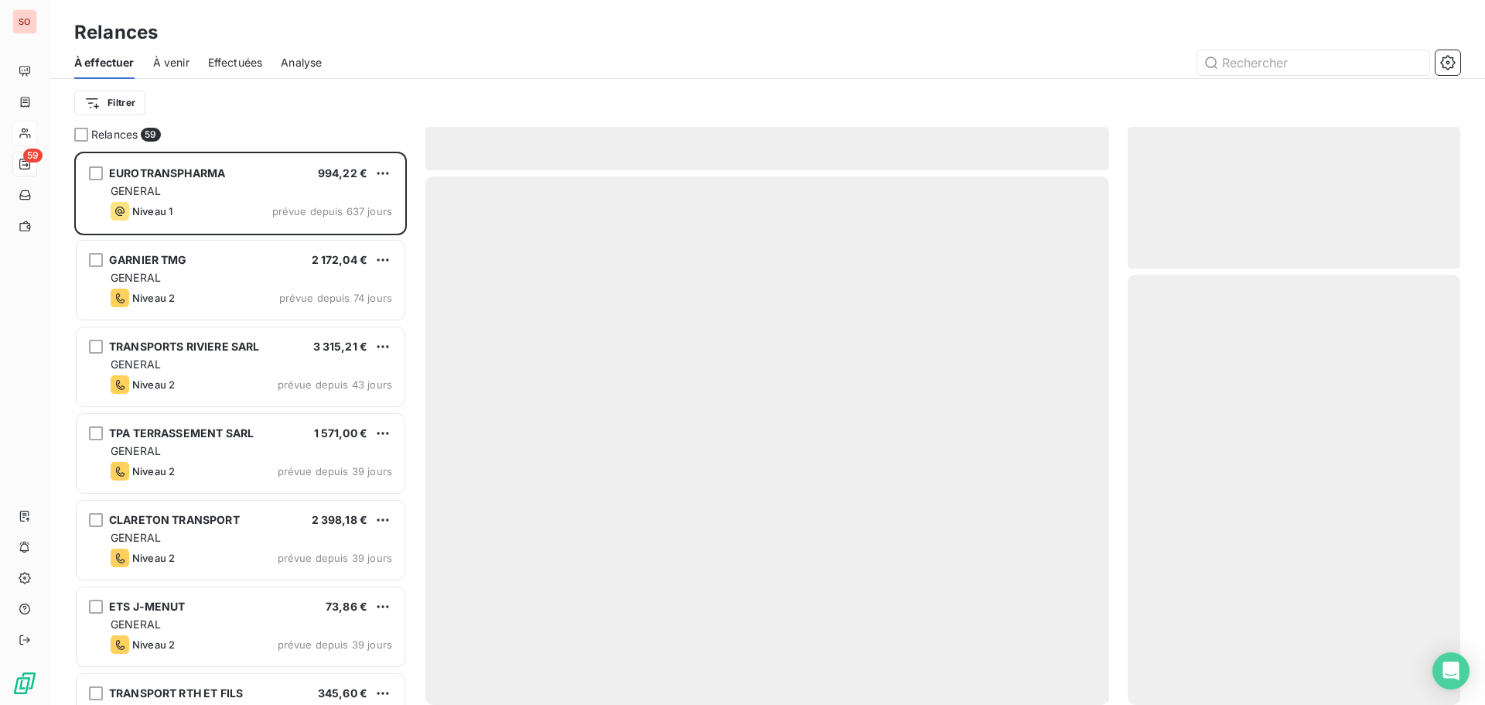
scroll to position [541, 321]
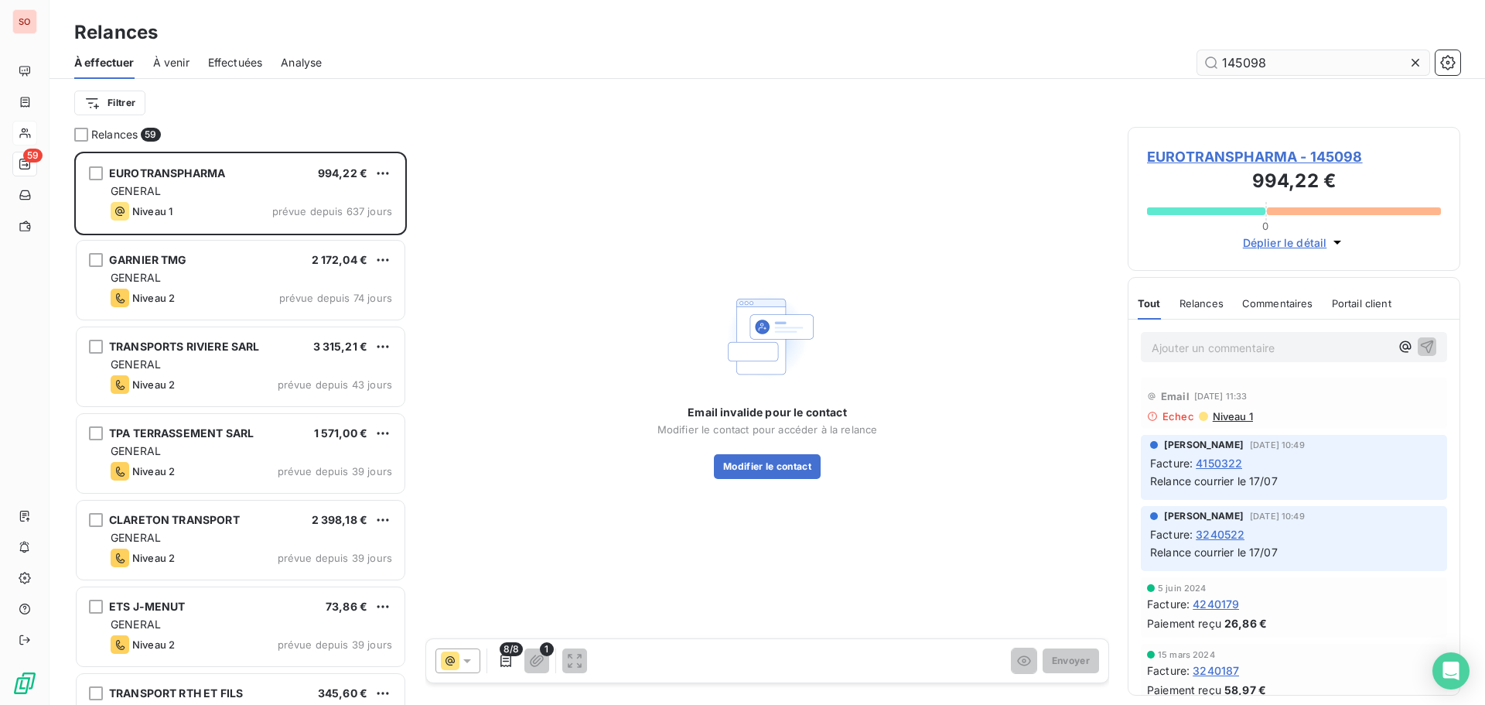
type input "145098"
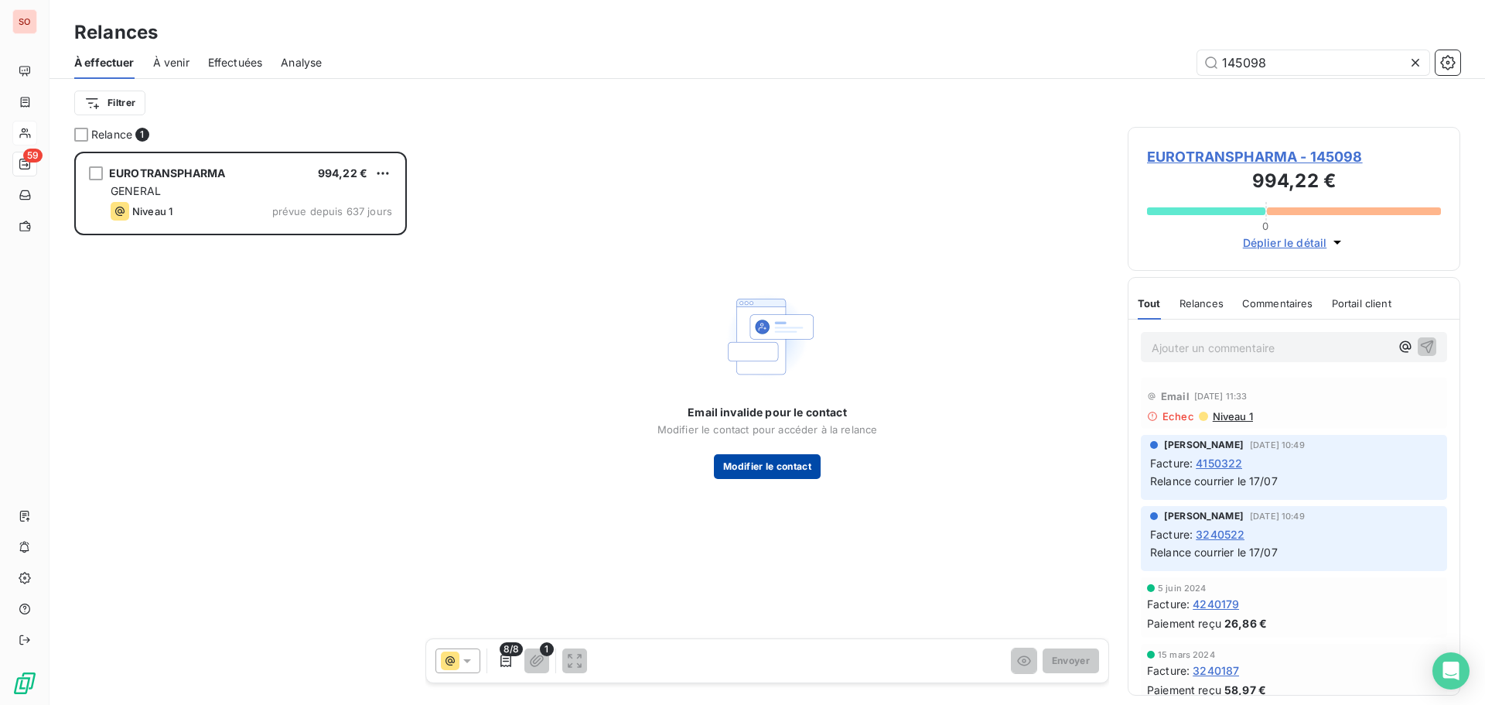
click at [787, 471] on button "Modifier le contact" at bounding box center [767, 466] width 107 height 25
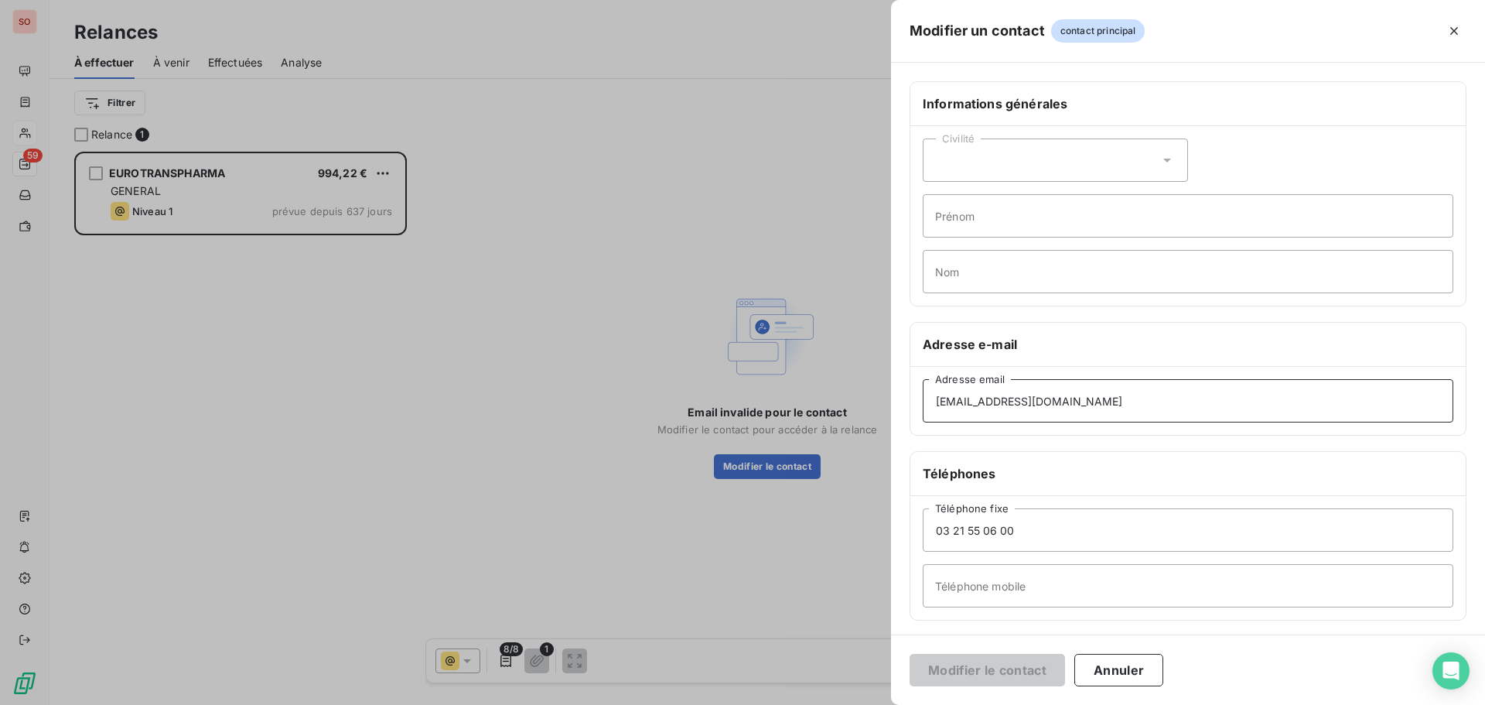
drag, startPoint x: 933, startPoint y: 391, endPoint x: 897, endPoint y: 390, distance: 36.4
click at [899, 390] on div "Informations générales Civilité Prénom Nom Adresse e-mail [EMAIL_ADDRESS][DOMAI…" at bounding box center [1188, 424] width 594 height 687
drag, startPoint x: 1120, startPoint y: 395, endPoint x: 834, endPoint y: 377, distance: 286.8
click at [837, 704] on div "Modifier un contact contact principal Informations générales Civilité Prénom No…" at bounding box center [742, 705] width 1485 height 0
paste input "cschuhmann"
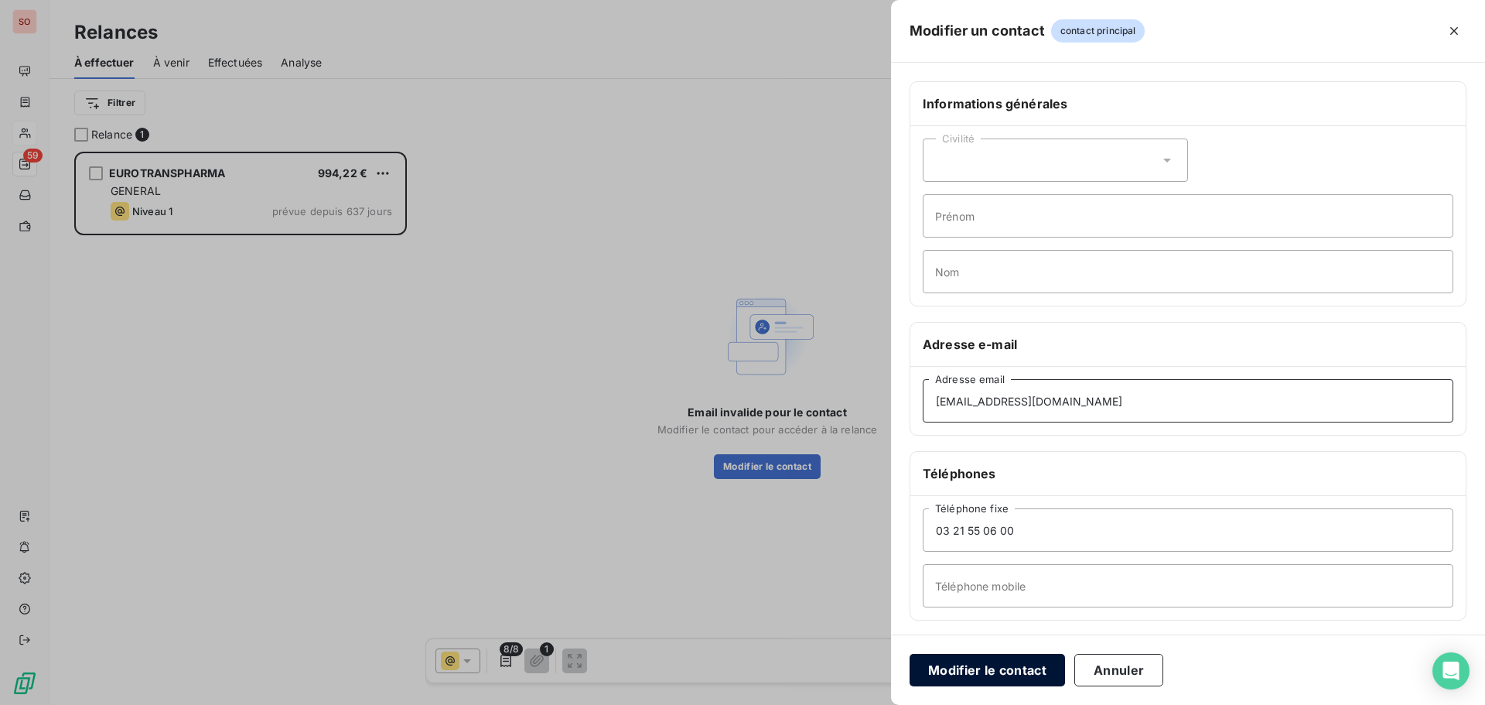
type input "[EMAIL_ADDRESS][DOMAIN_NAME]"
click at [965, 670] on button "Modifier le contact" at bounding box center [987, 670] width 155 height 32
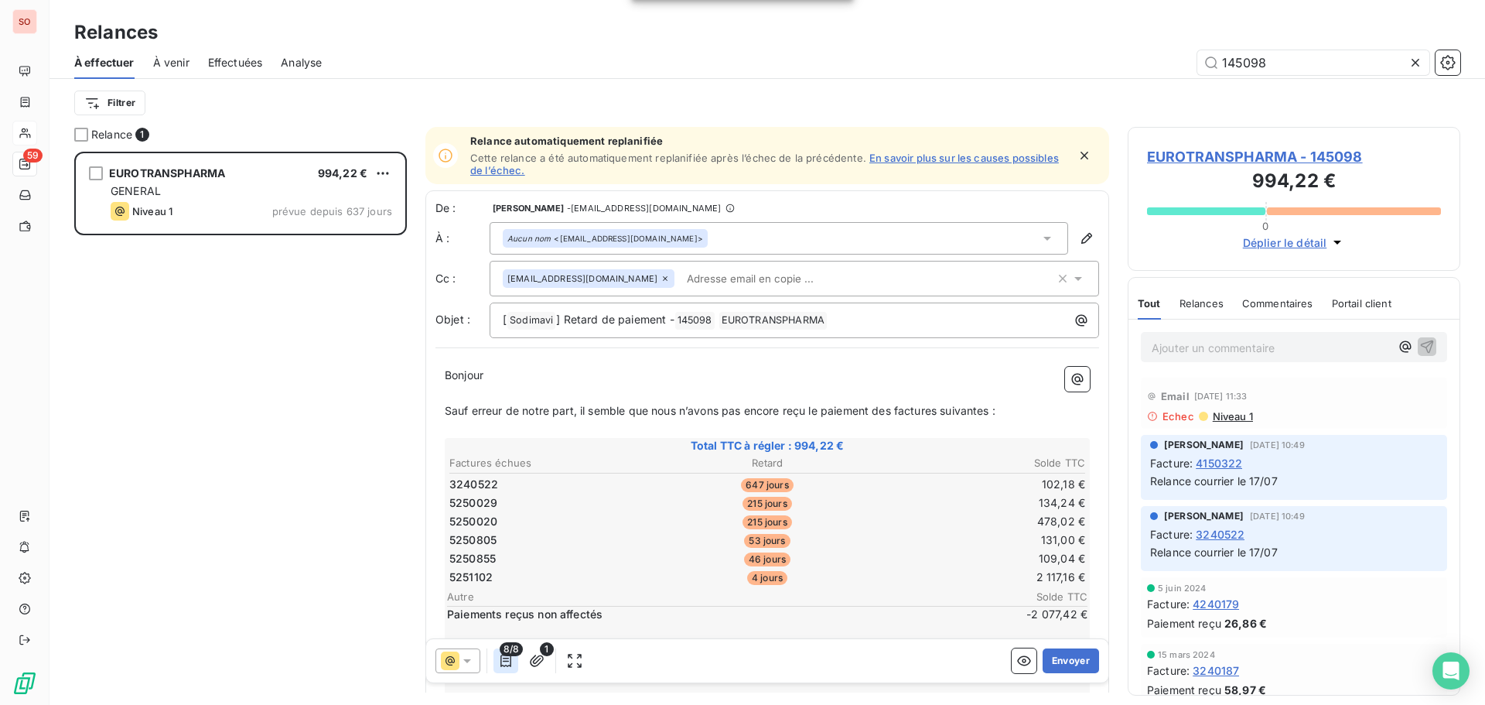
click at [508, 659] on icon "button" at bounding box center [505, 660] width 15 height 15
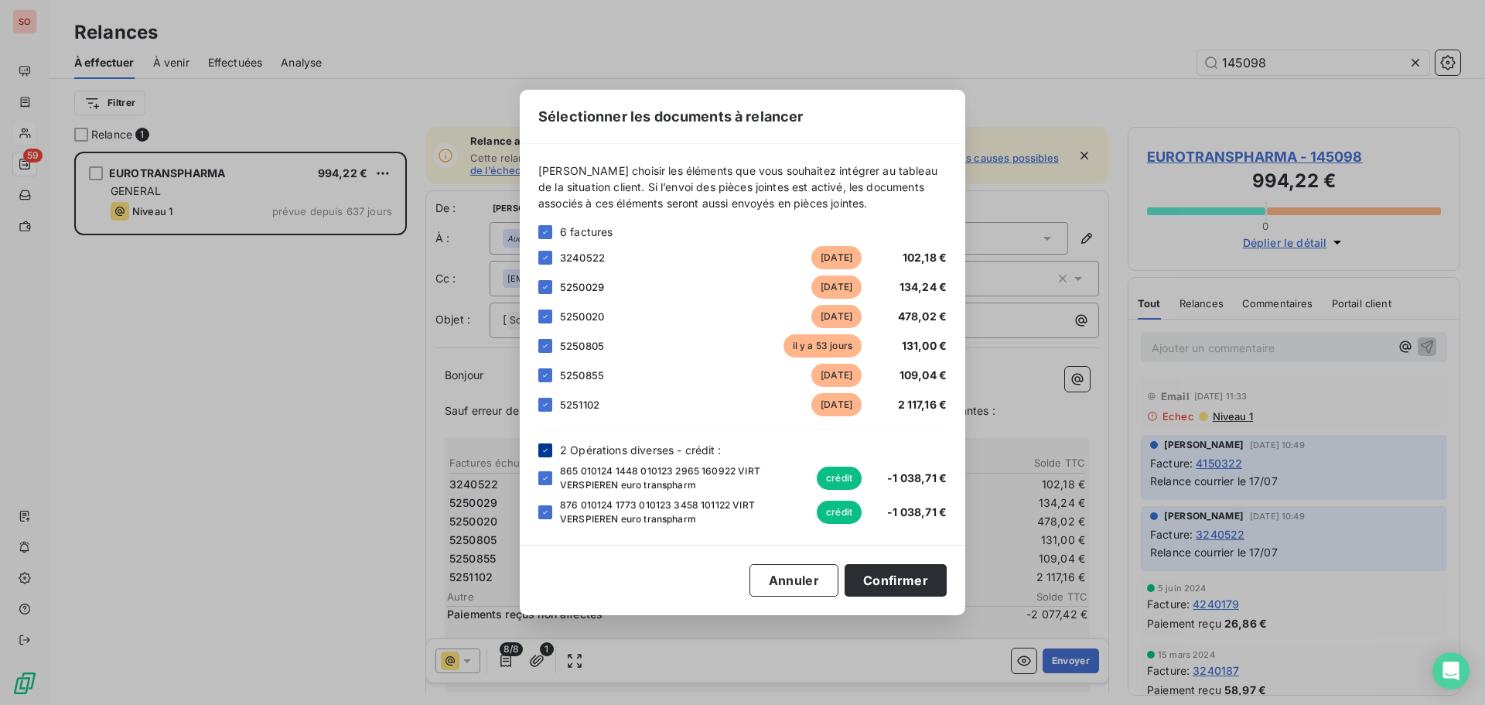
click at [544, 450] on icon at bounding box center [545, 449] width 5 height 3
click at [884, 590] on button "Confirmer" at bounding box center [896, 580] width 102 height 32
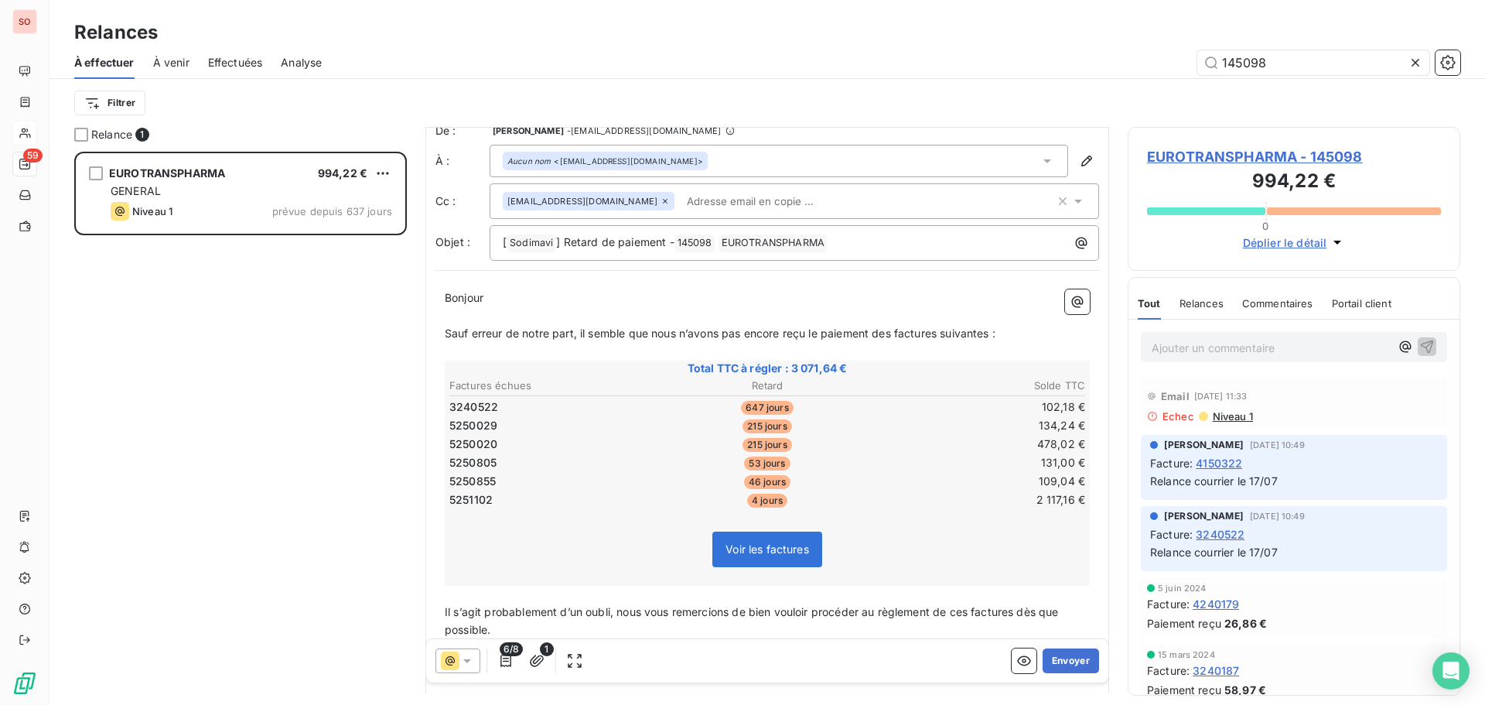
scroll to position [155, 0]
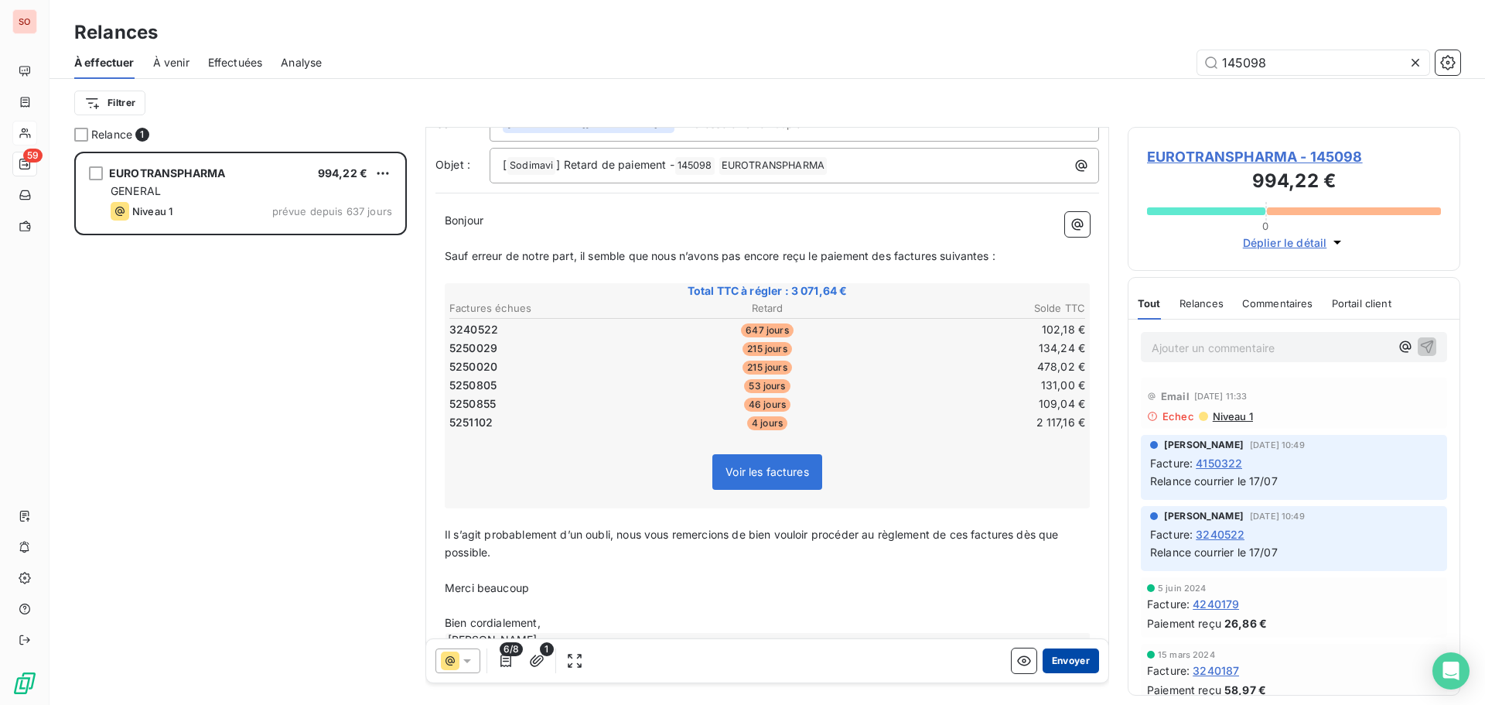
click at [1049, 664] on button "Envoyer" at bounding box center [1071, 660] width 56 height 25
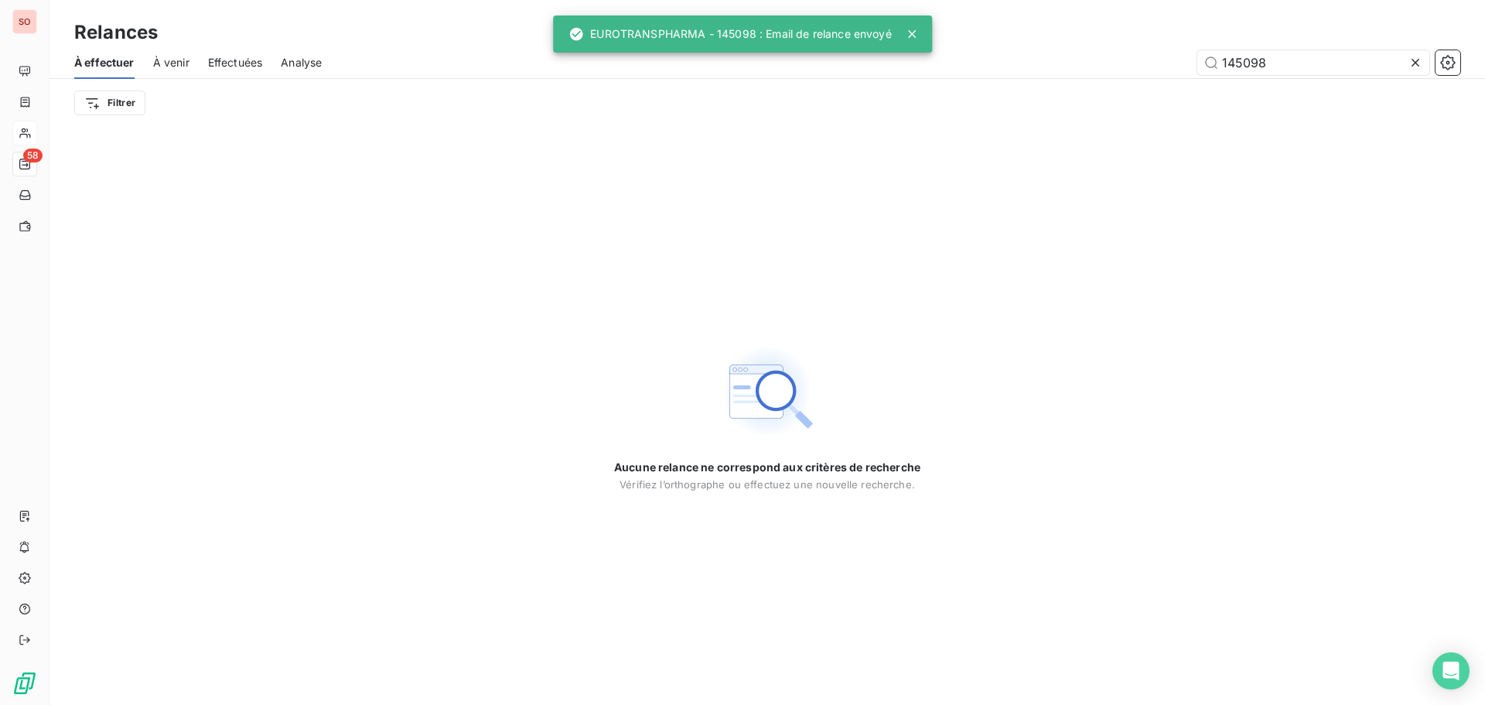
click at [1416, 60] on icon at bounding box center [1415, 62] width 15 height 15
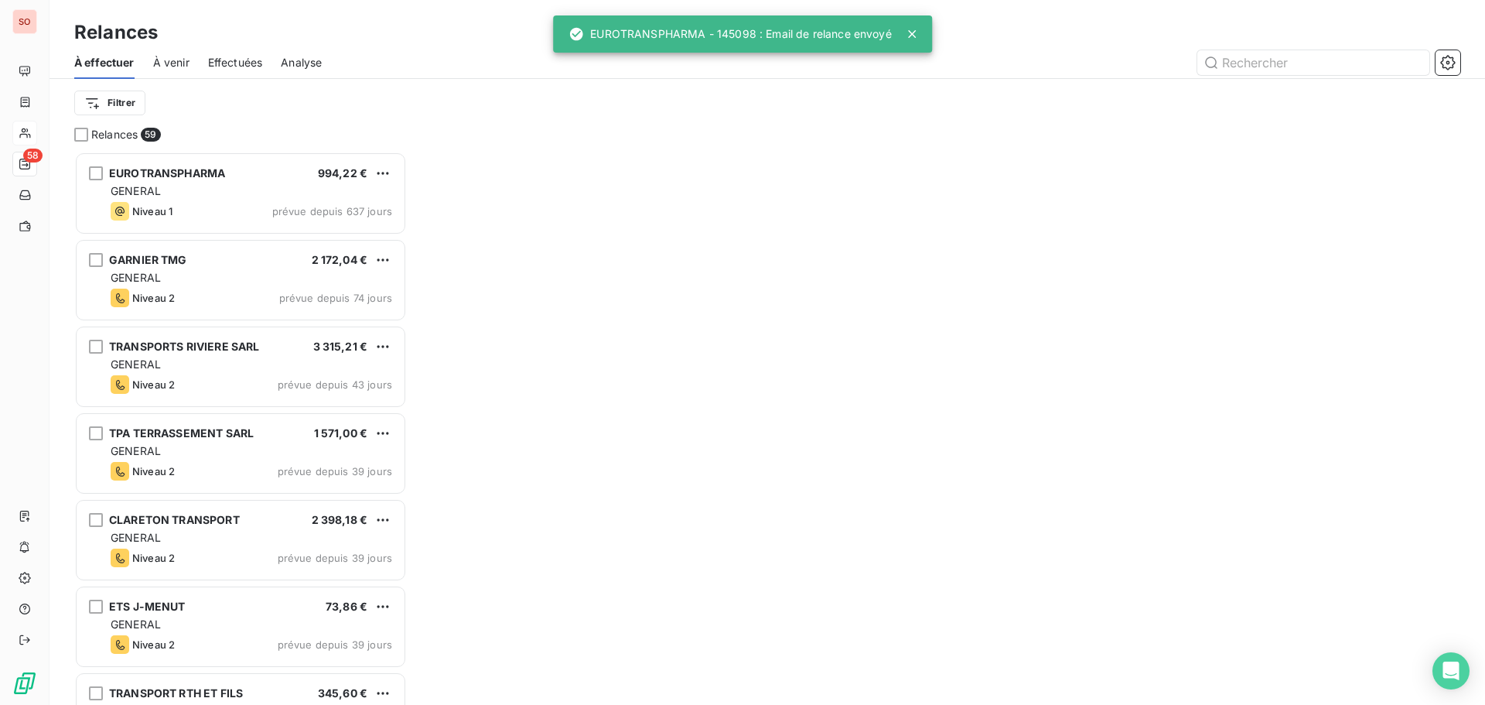
scroll to position [541, 321]
